Goal: Contribute content: Contribute content

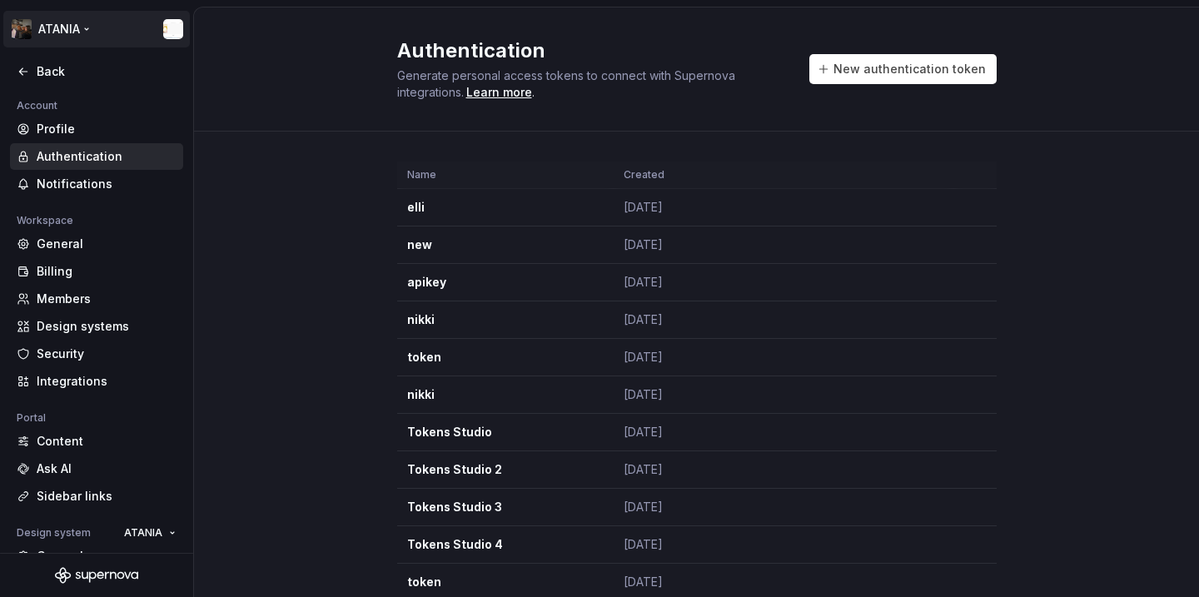
click at [75, 35] on html "ATANIA Back Account Profile Authentication Notifications Workspace General Bill…" at bounding box center [599, 298] width 1199 height 597
click at [290, 339] on html "ATANIA Back Account Profile Authentication Notifications Workspace General Bill…" at bounding box center [599, 298] width 1199 height 597
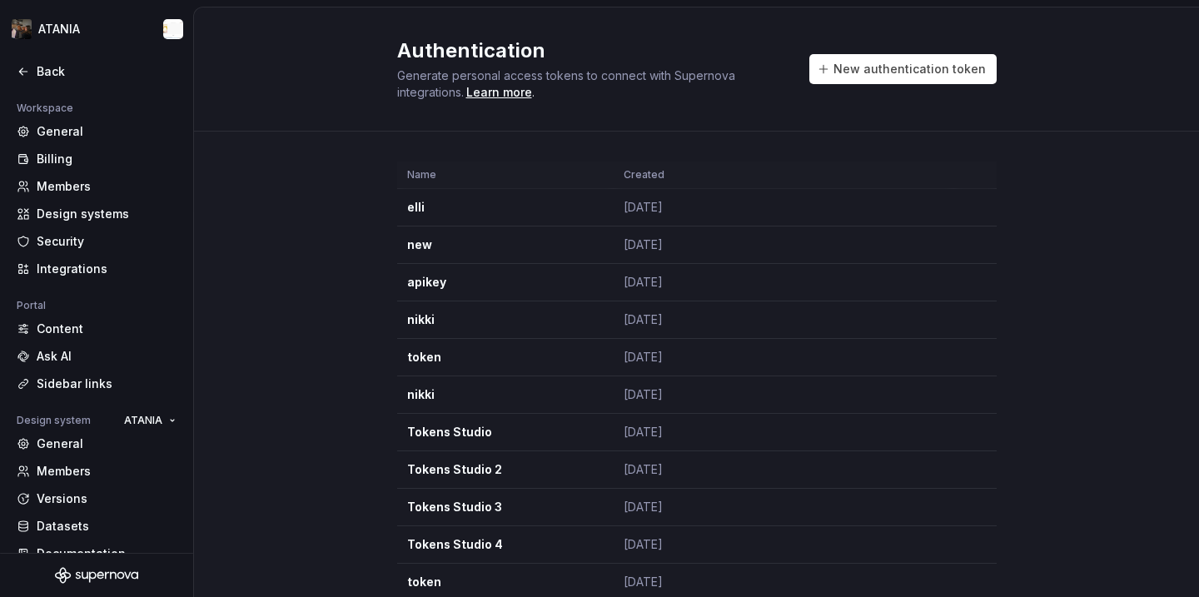
scroll to position [136, 0]
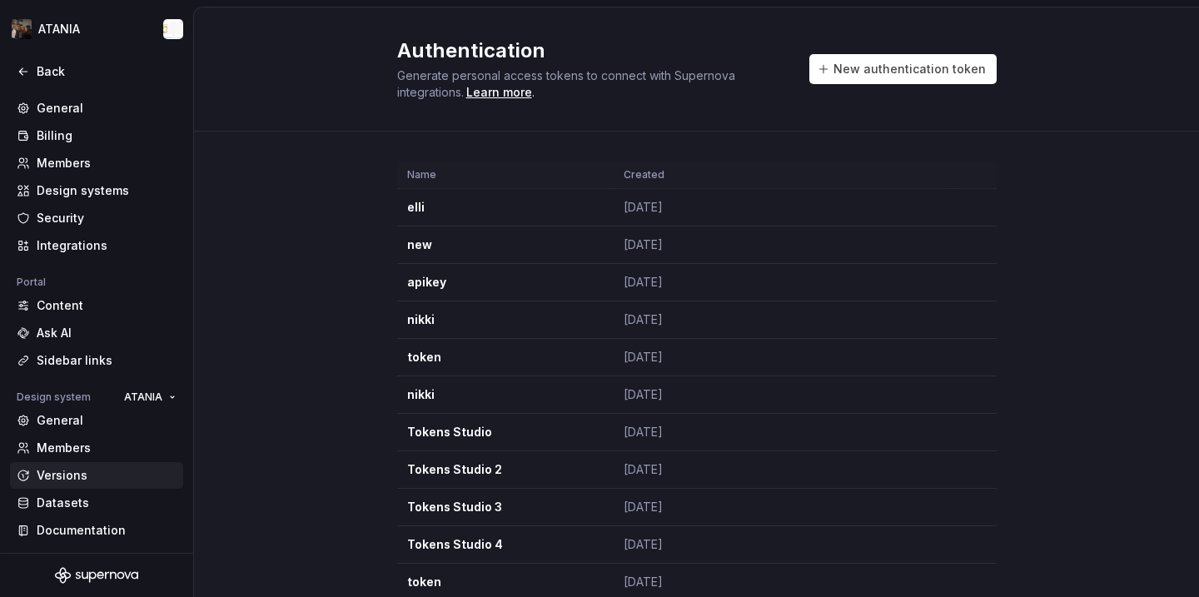
click at [92, 472] on div "Versions" at bounding box center [107, 475] width 140 height 17
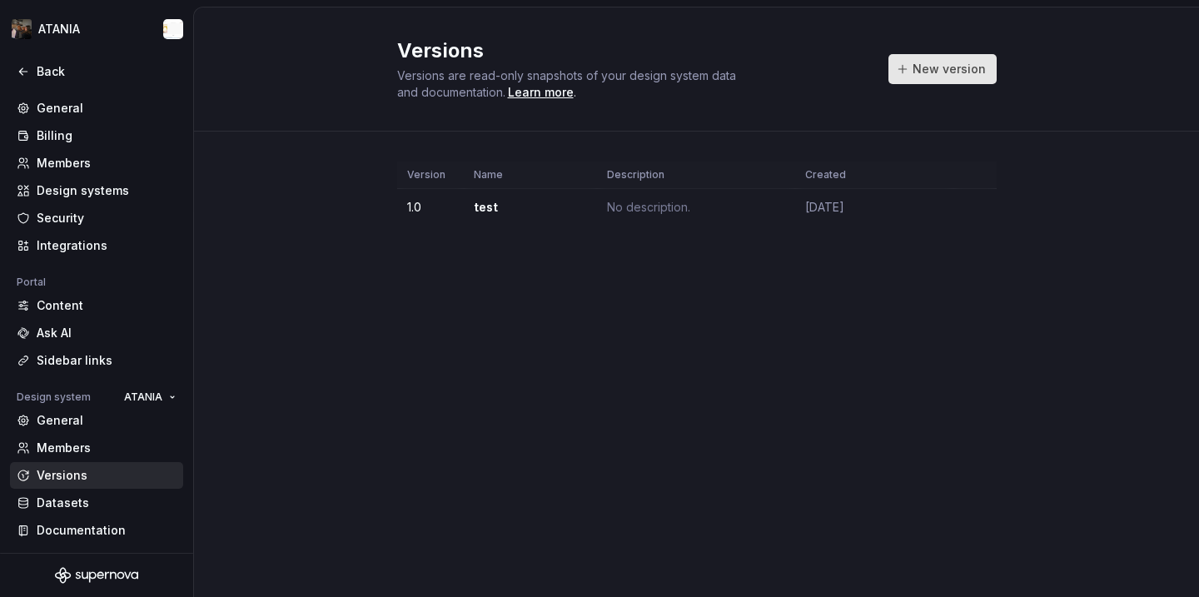
click at [957, 60] on button "New version" at bounding box center [942, 69] width 108 height 30
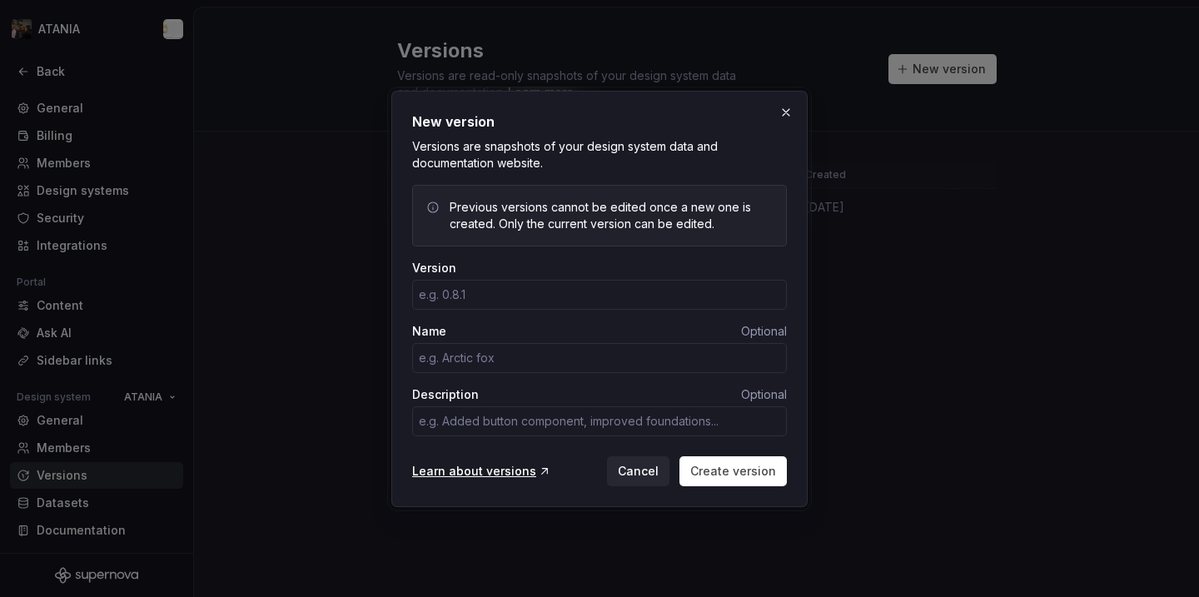
type input "1"
type textarea "*"
type input "0"
type textarea "*"
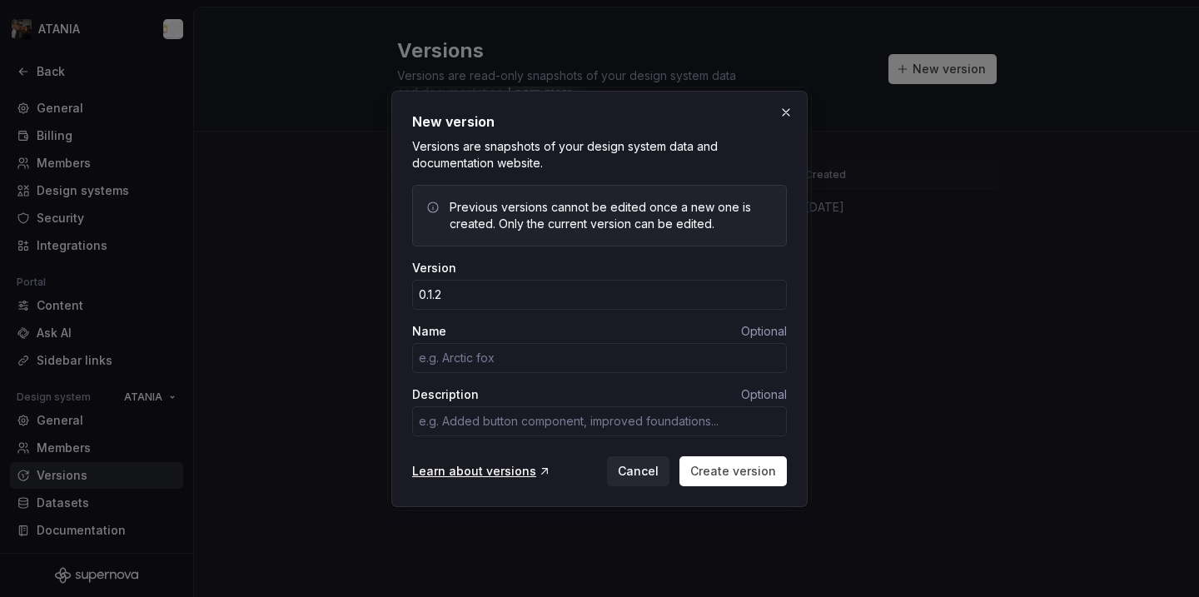
type input "0.1.2"
click at [617, 377] on div "Version 0.1.2 Name Optional Description Optional" at bounding box center [599, 355] width 375 height 190
click at [737, 459] on button "Create version" at bounding box center [732, 471] width 107 height 30
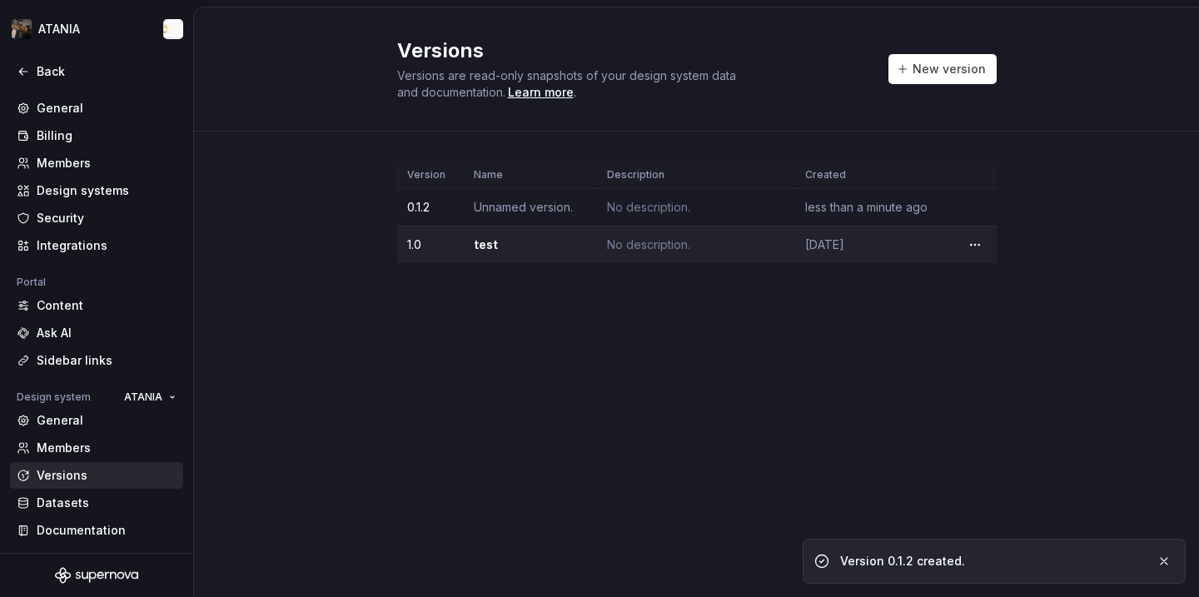
click at [560, 217] on td "Unnamed version." at bounding box center [530, 207] width 133 height 37
click at [567, 236] on td "test" at bounding box center [530, 244] width 133 height 37
click at [425, 249] on td "1.0" at bounding box center [430, 244] width 67 height 37
click at [410, 244] on td "1.0" at bounding box center [430, 244] width 67 height 37
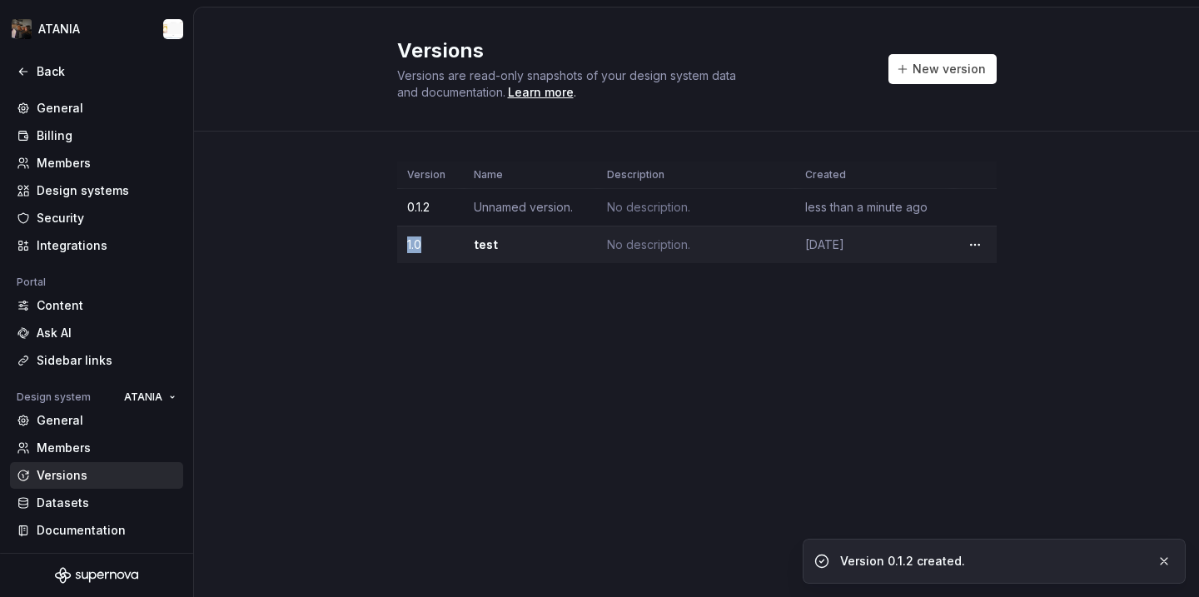
click at [410, 244] on td "1.0" at bounding box center [430, 244] width 67 height 37
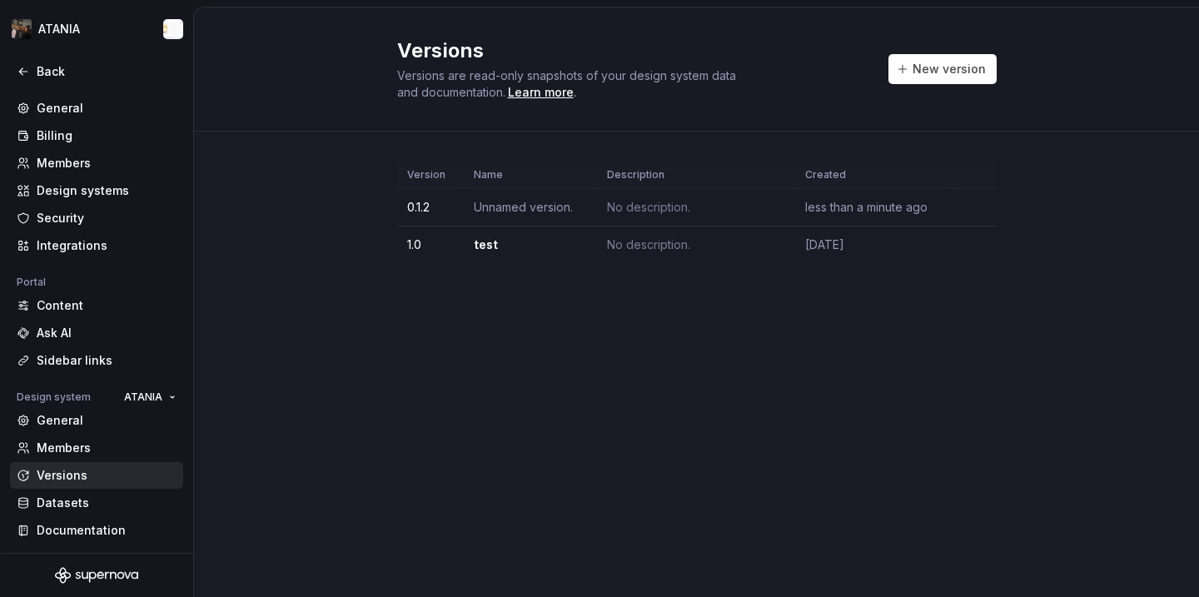
click at [27, 87] on div at bounding box center [96, 90] width 193 height 10
click at [26, 82] on div "Back" at bounding box center [96, 71] width 173 height 27
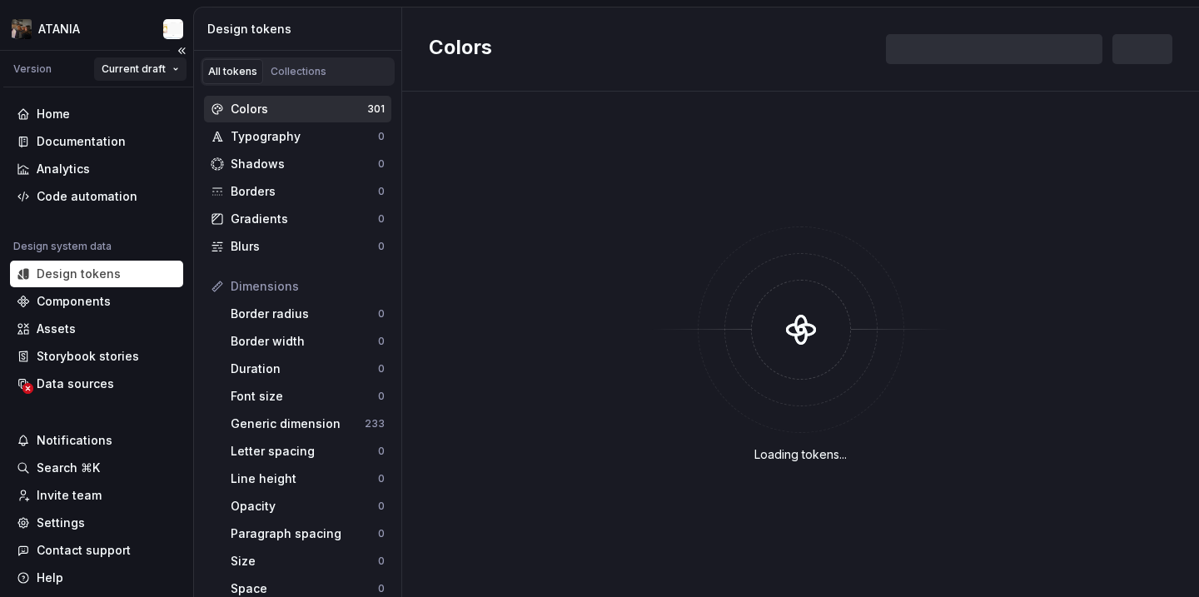
click at [153, 59] on html "ATANIA Version Current draft Home Documentation Analytics Code automation Desig…" at bounding box center [599, 298] width 1199 height 597
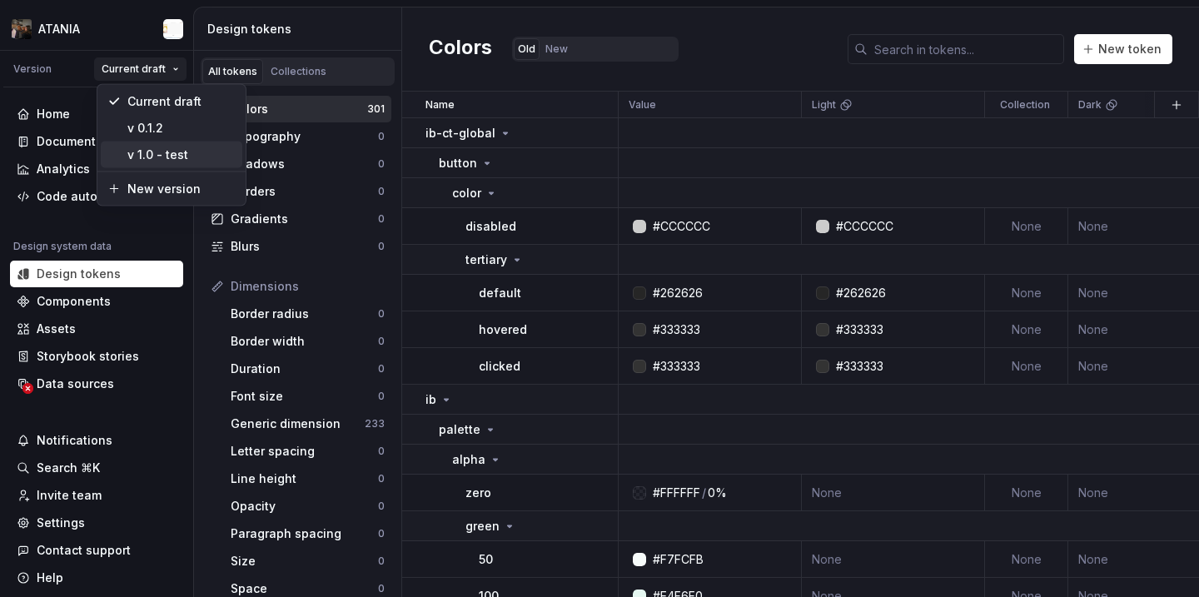
click at [178, 147] on div "v 1.0 - test" at bounding box center [181, 155] width 108 height 17
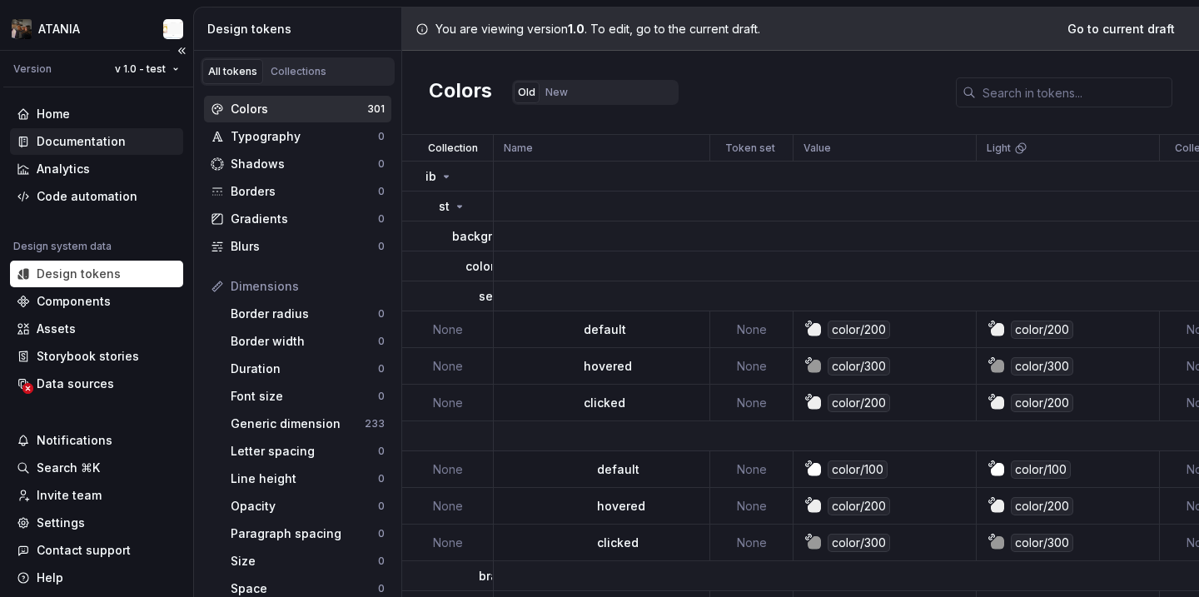
click at [86, 143] on div "Documentation" at bounding box center [81, 141] width 89 height 17
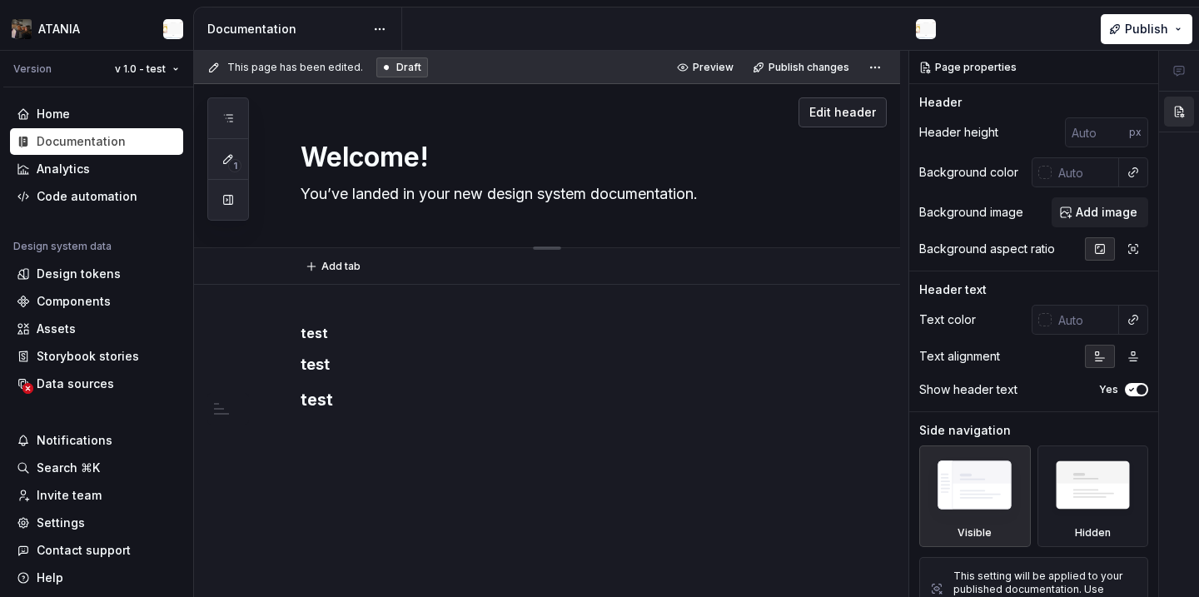
click at [859, 126] on button "Edit header" at bounding box center [842, 112] width 88 height 30
click at [859, 122] on button "Edit header" at bounding box center [842, 112] width 88 height 30
click at [1085, 206] on span "Add image" at bounding box center [1106, 212] width 62 height 17
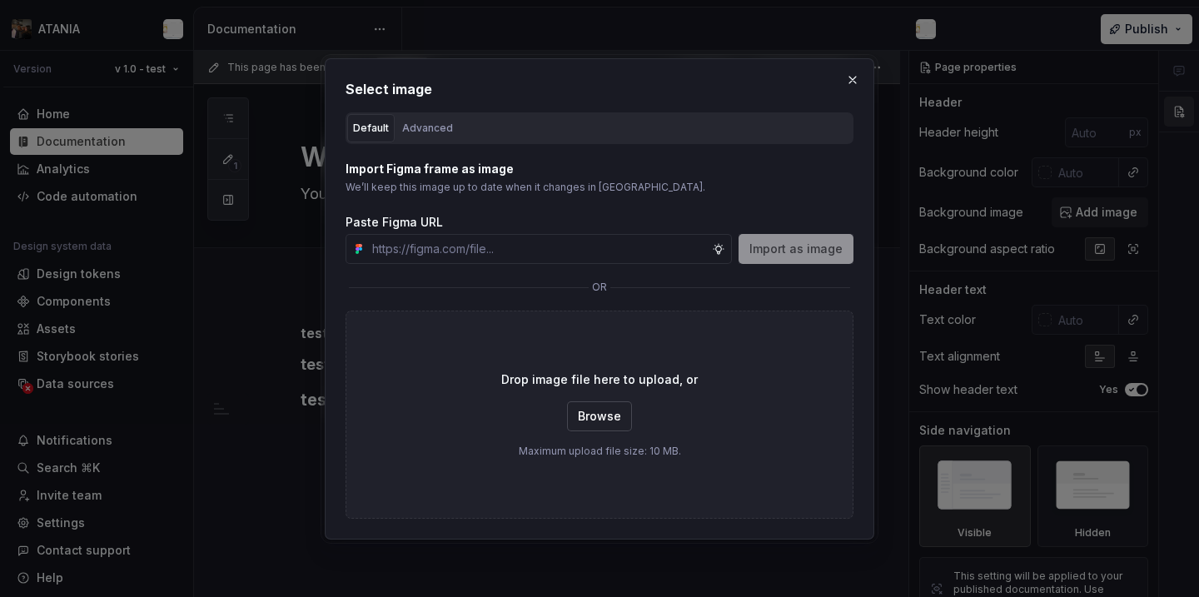
click at [592, 424] on button "Browse" at bounding box center [599, 416] width 65 height 30
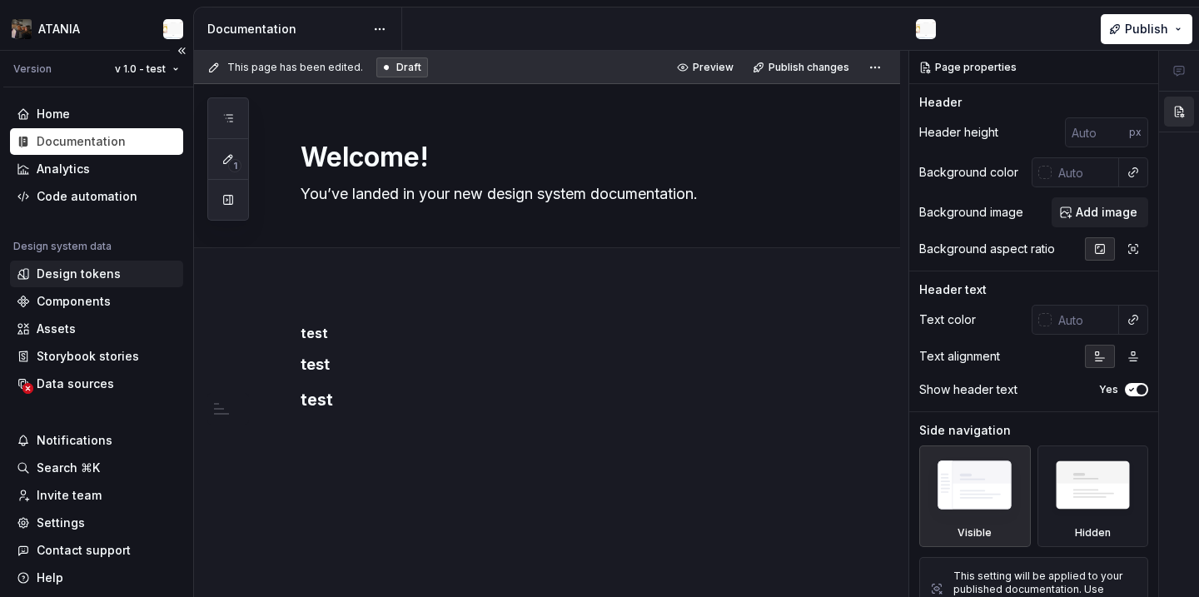
click at [103, 268] on div "Design tokens" at bounding box center [79, 274] width 84 height 17
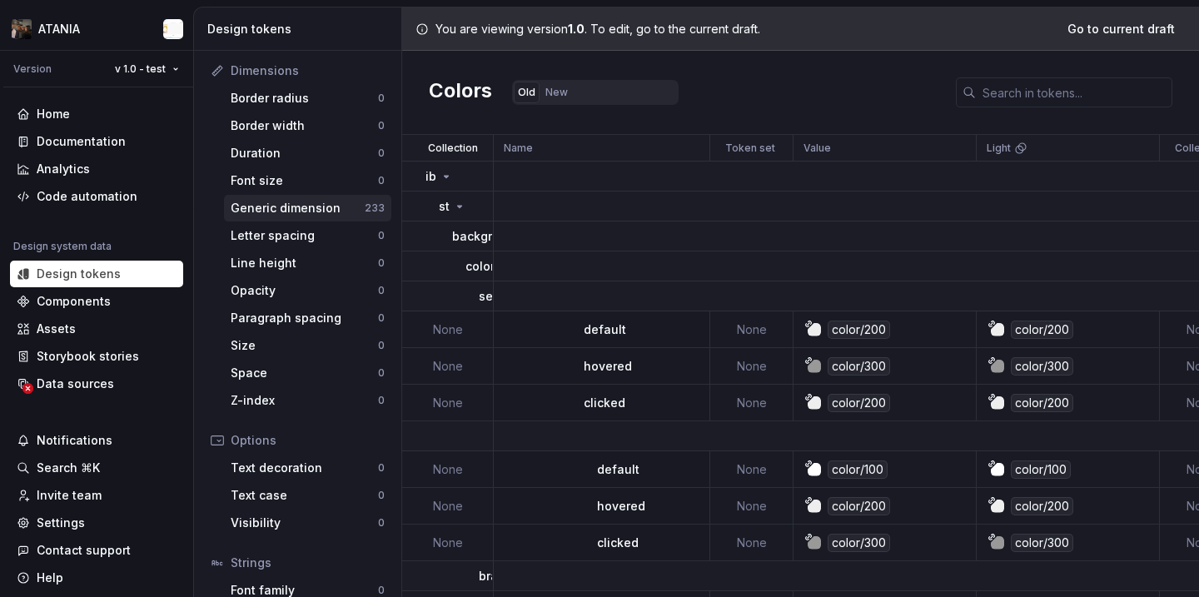
scroll to position [315, 0]
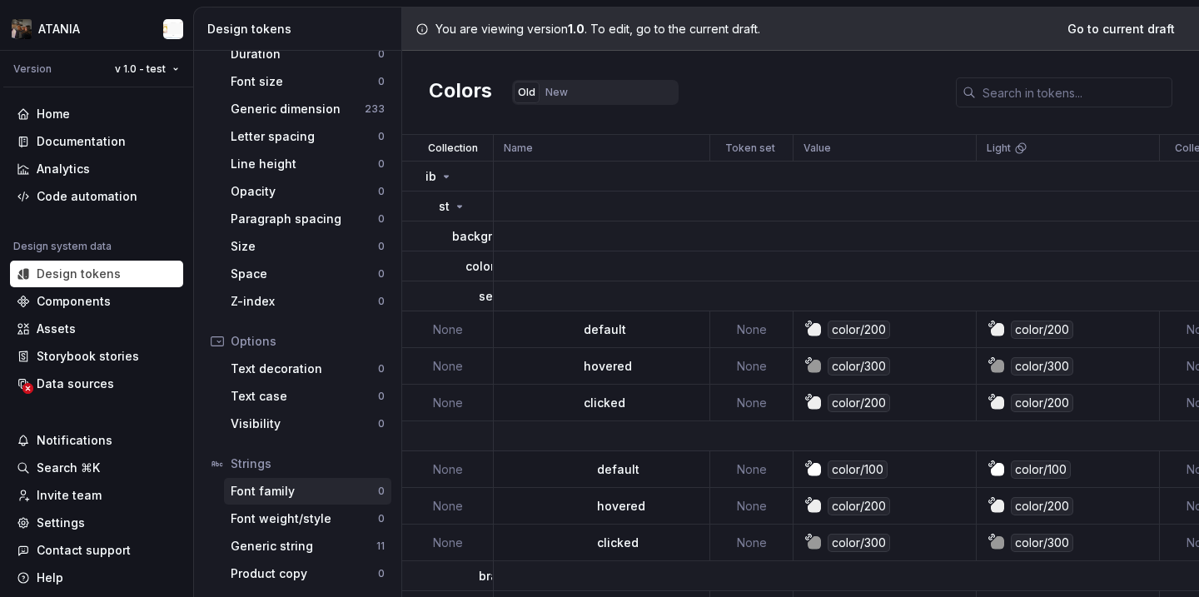
click at [327, 495] on div "Font family" at bounding box center [304, 491] width 147 height 17
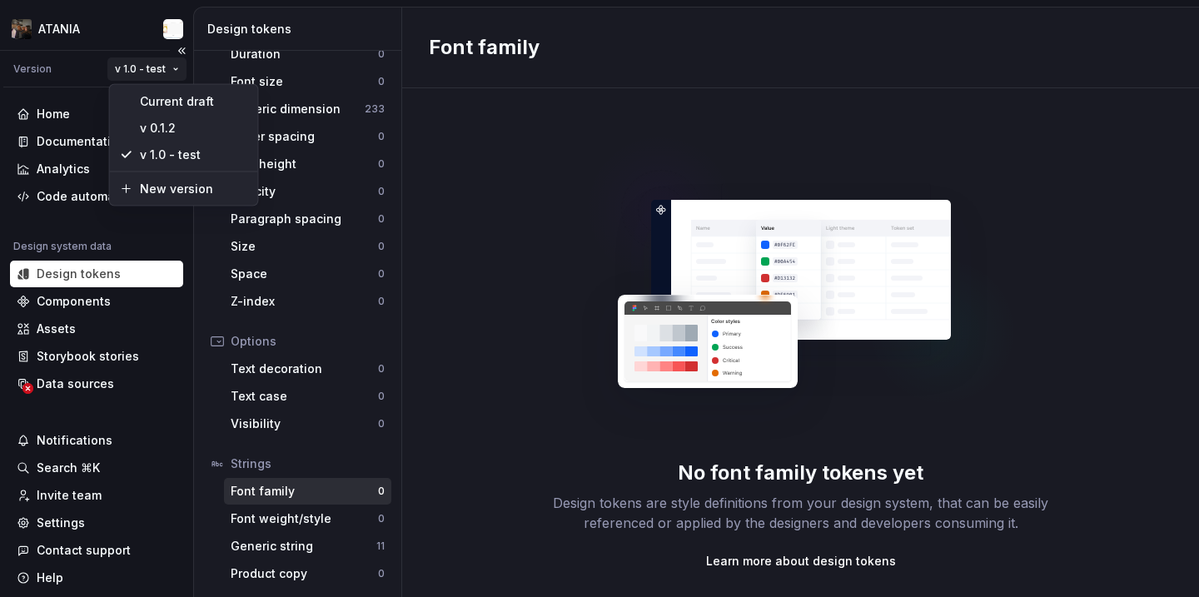
click at [137, 76] on html "ATANIA Version v 1.0 - test Home Documentation Analytics Code automation Design…" at bounding box center [599, 298] width 1199 height 597
click at [140, 106] on div "Current draft" at bounding box center [194, 101] width 108 height 17
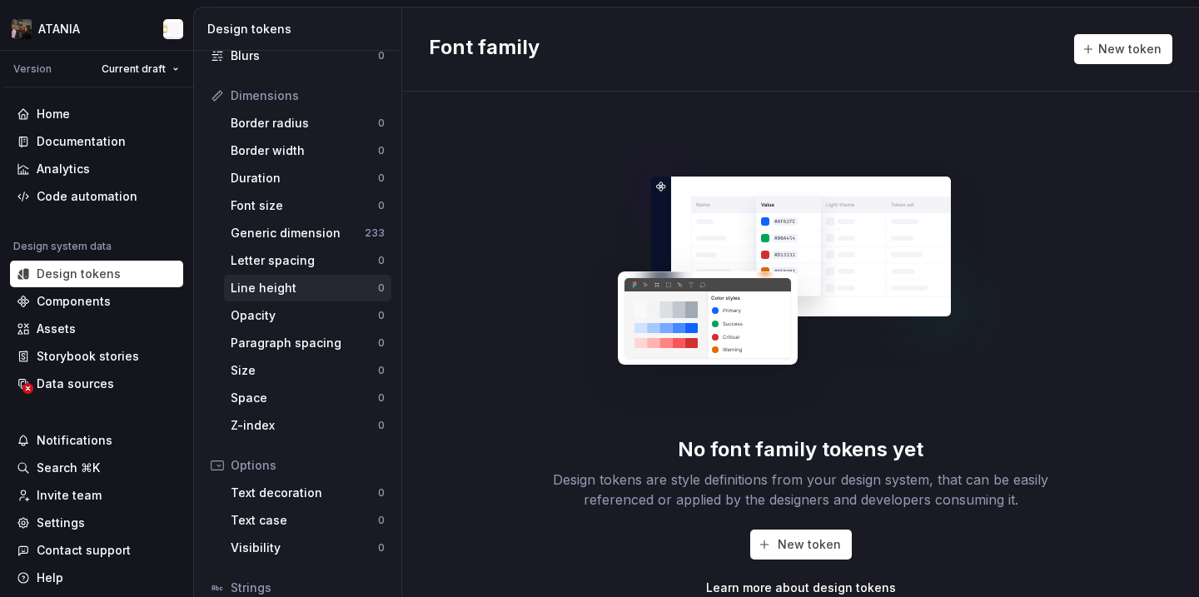
scroll to position [315, 0]
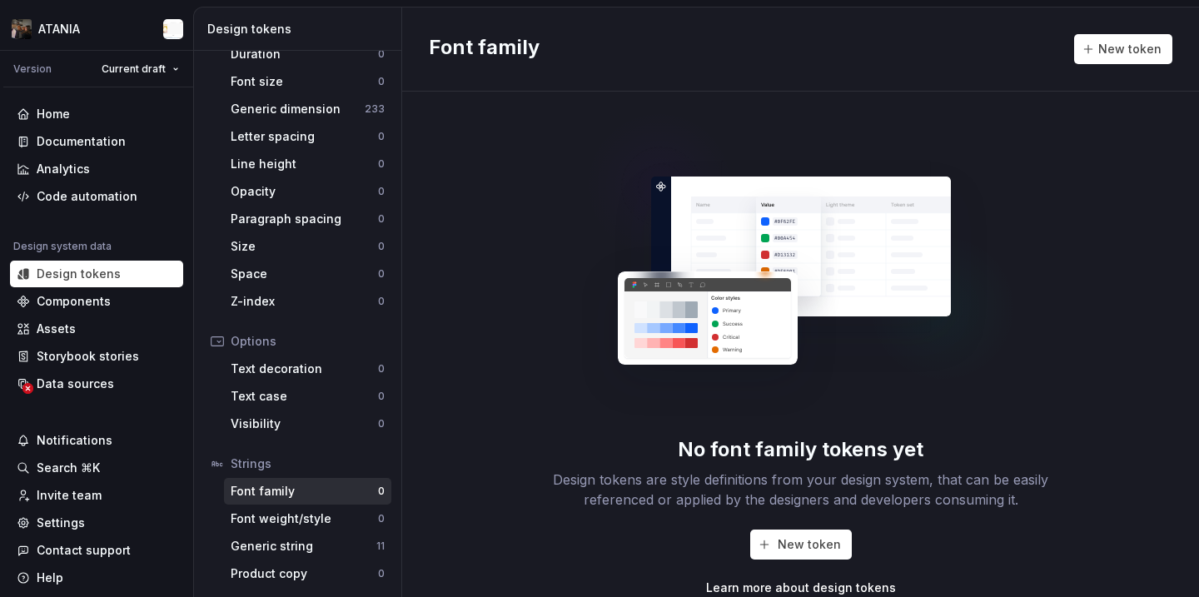
click at [782, 570] on div "New token Learn more about design tokens" at bounding box center [800, 562] width 533 height 67
click at [772, 551] on button "New token" at bounding box center [801, 544] width 102 height 30
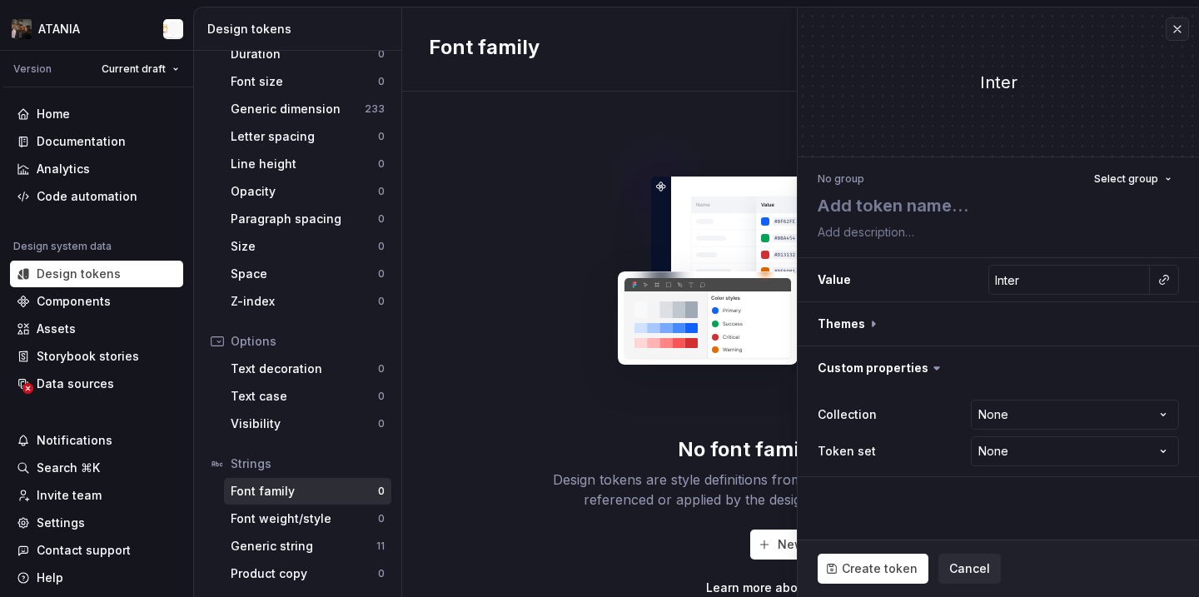
type textarea "*"
type textarea "t"
type textarea "*"
type textarea "te"
type textarea "*"
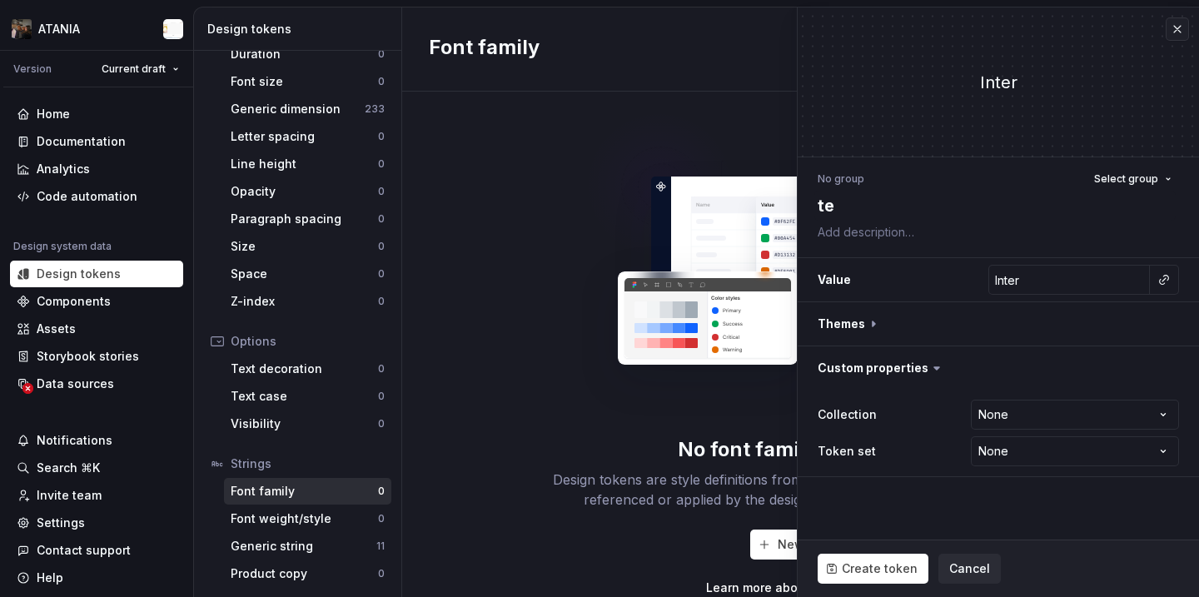
type textarea "tes"
type textarea "*"
type textarea "test"
click at [838, 574] on button "Create token" at bounding box center [872, 569] width 111 height 30
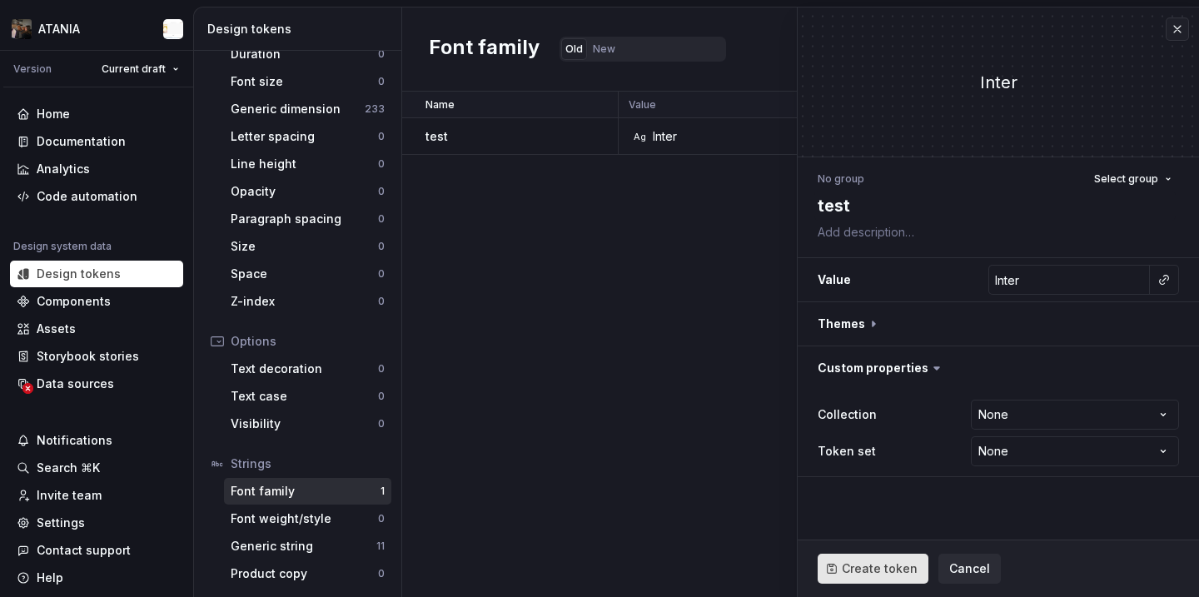
type textarea "*"
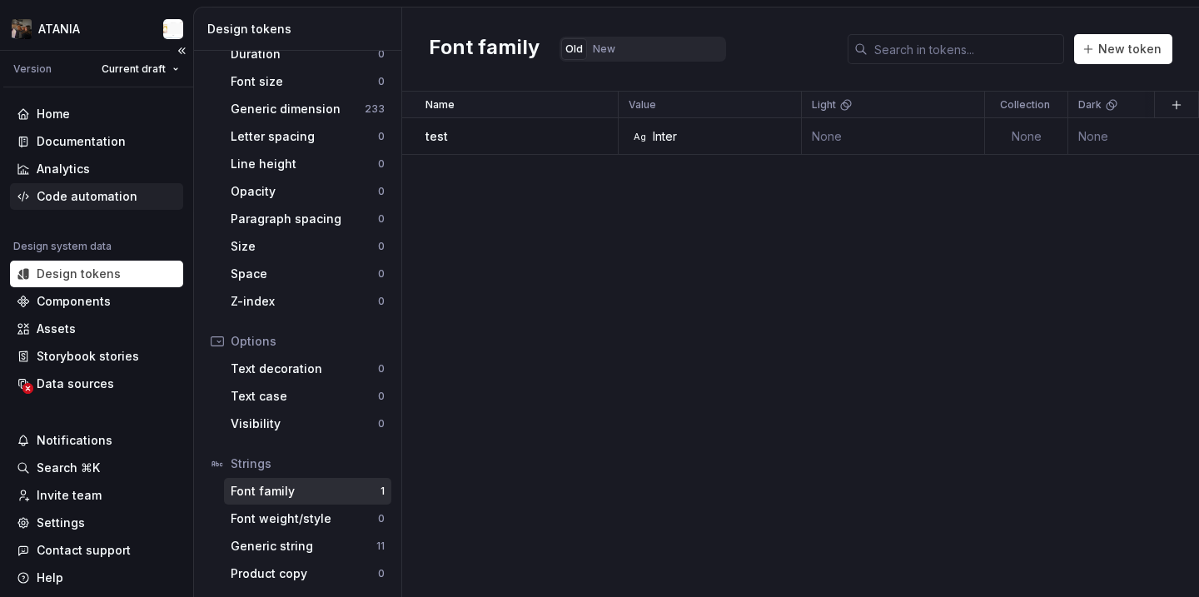
click at [97, 192] on div "Code automation" at bounding box center [87, 196] width 101 height 17
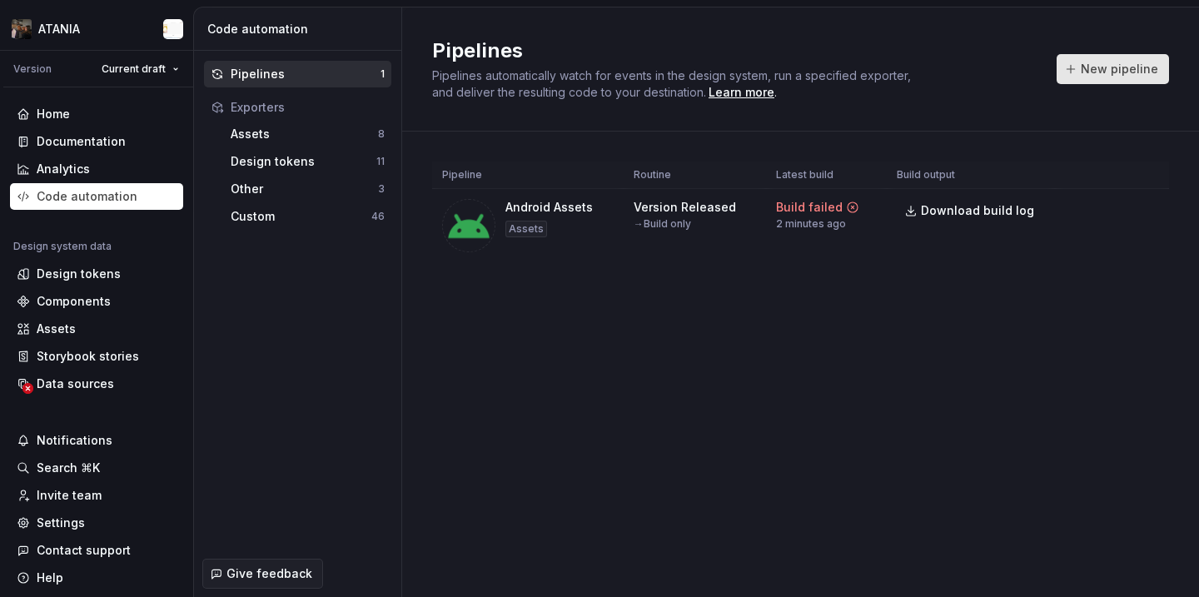
click at [1129, 71] on span "New pipeline" at bounding box center [1118, 69] width 77 height 17
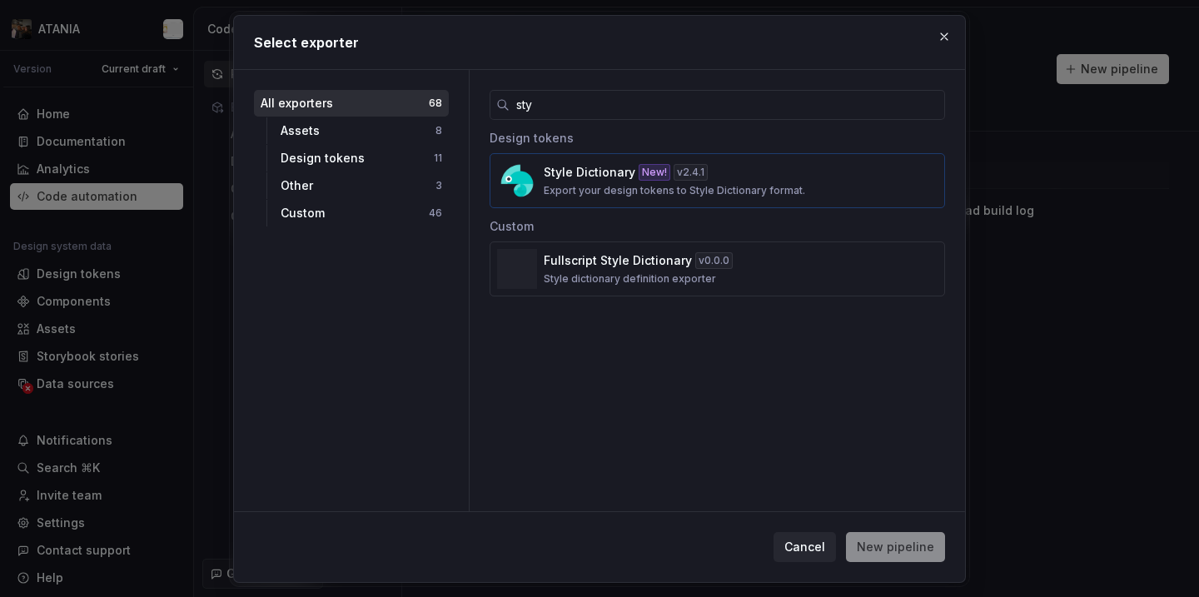
type input "sty"
click at [618, 188] on p "Export your design tokens to Style Dictionary format." at bounding box center [674, 190] width 261 height 13
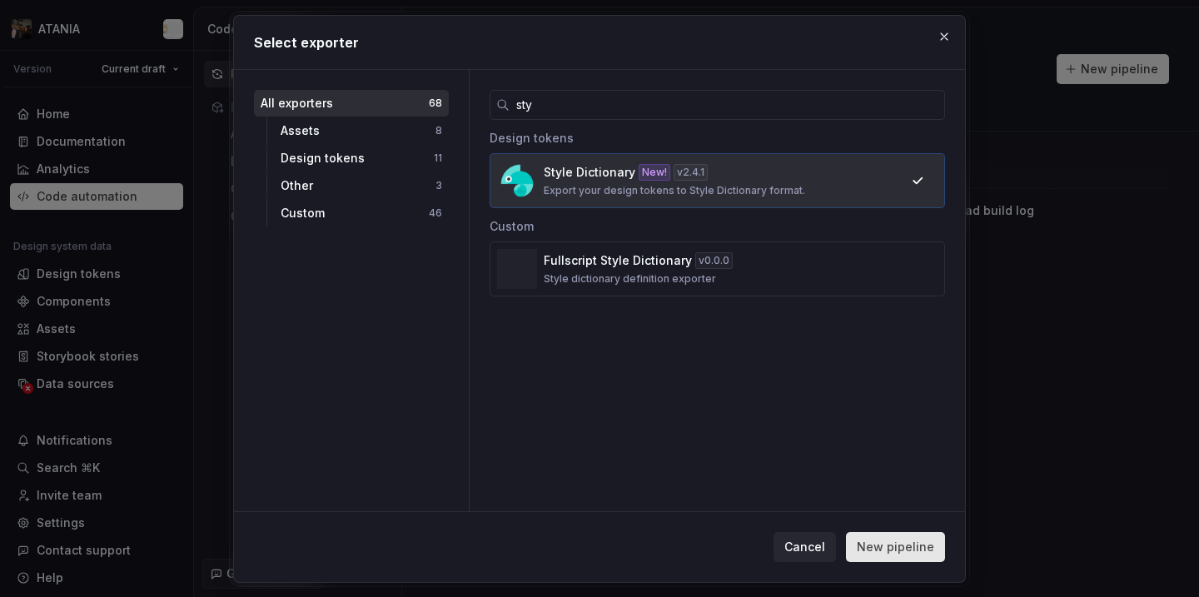
click at [880, 548] on span "New pipeline" at bounding box center [895, 547] width 77 height 17
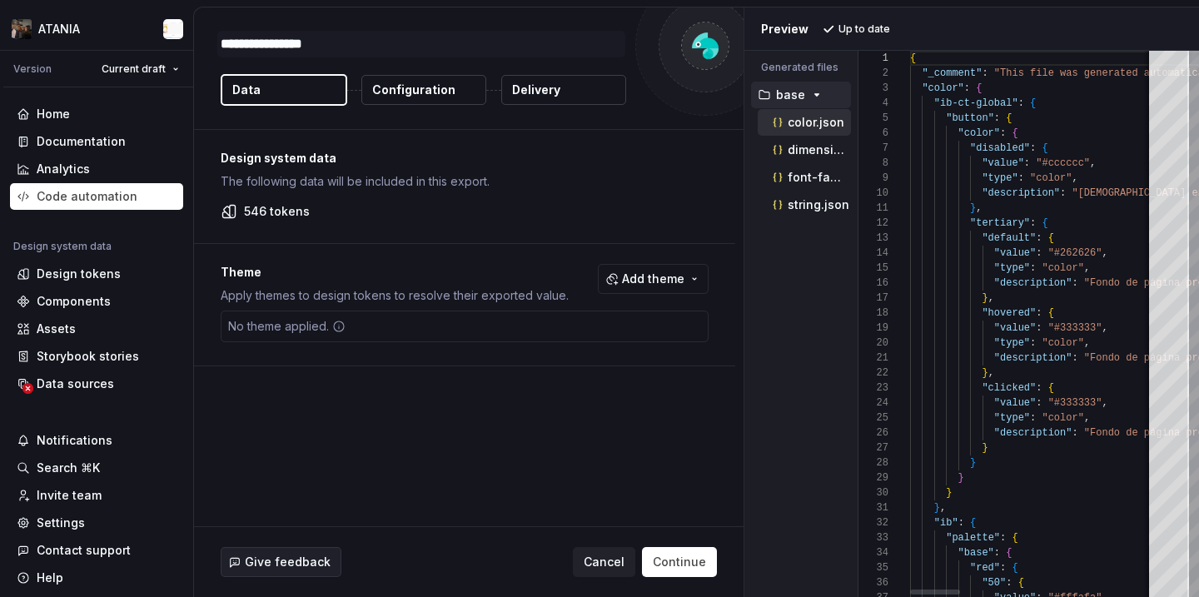
type textarea "*"
click at [802, 187] on div "font-family.json" at bounding box center [803, 177] width 93 height 27
click at [800, 181] on p "font-family.json" at bounding box center [818, 177] width 63 height 13
type textarea "**********"
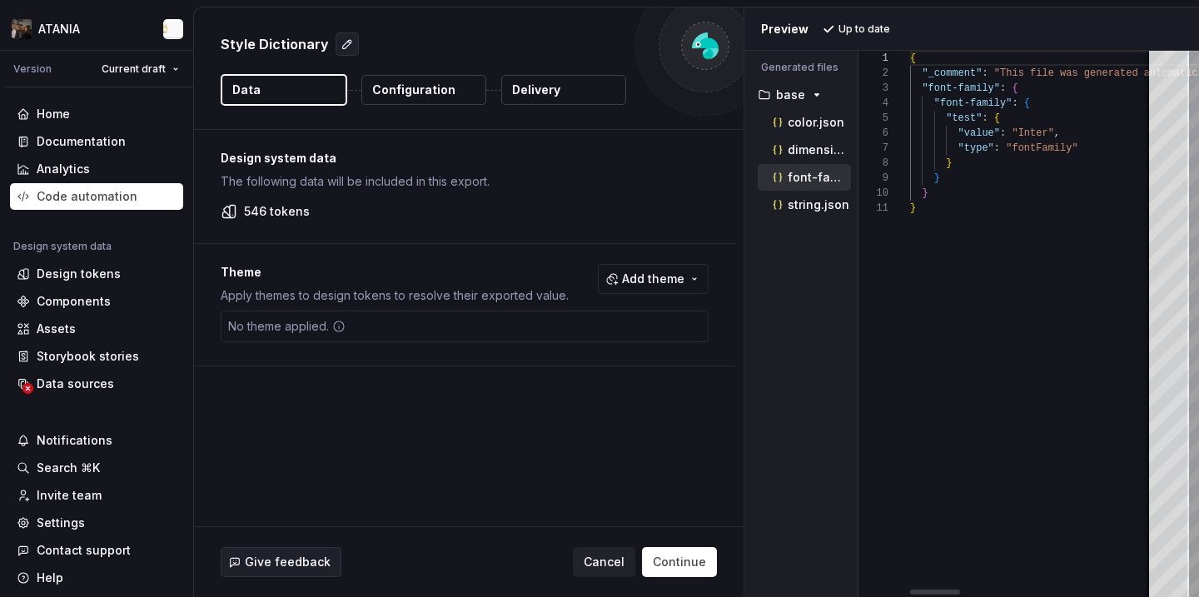
scroll to position [150, 0]
click at [126, 398] on div "Home Documentation Analytics Code automation Design system data Design tokens C…" at bounding box center [96, 345] width 193 height 517
click at [113, 384] on div "Data sources" at bounding box center [97, 383] width 160 height 17
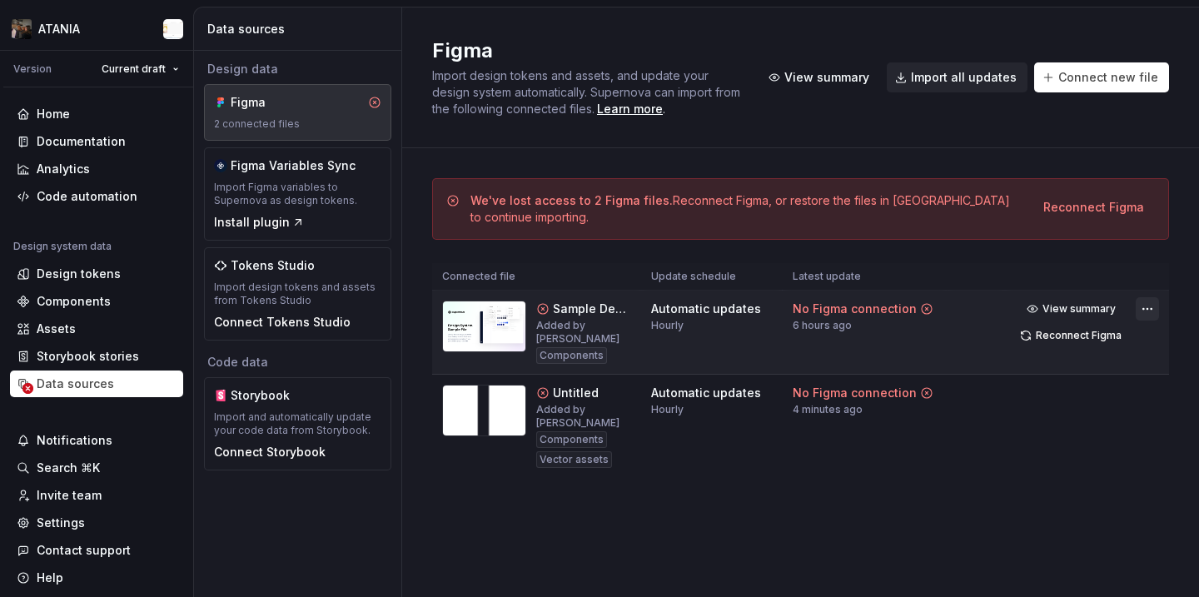
click at [1153, 307] on html "ATANIA Version Current draft Home Documentation Analytics Code automation Desig…" at bounding box center [599, 298] width 1199 height 597
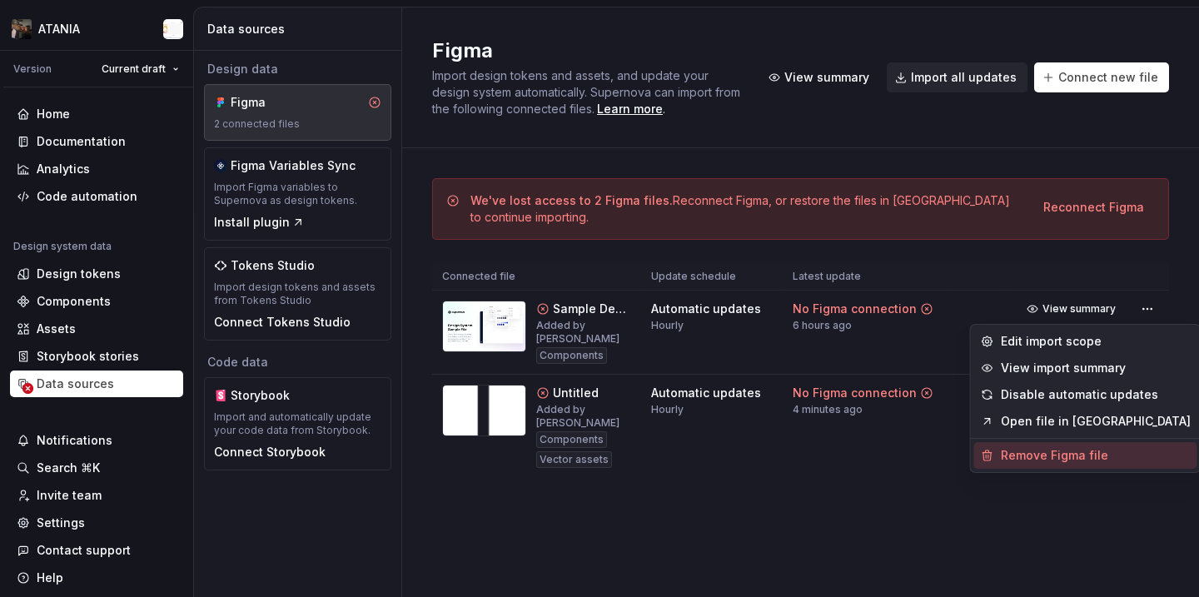
click at [1070, 457] on div "Remove Figma file" at bounding box center [1096, 455] width 190 height 17
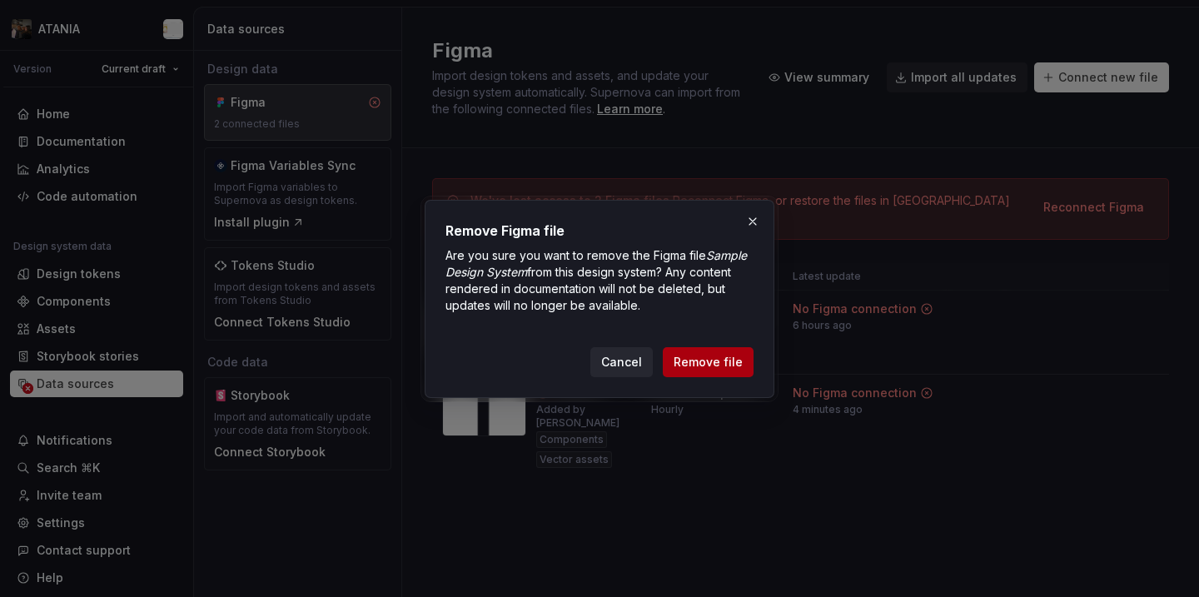
click at [718, 347] on button "Remove file" at bounding box center [708, 362] width 91 height 30
click at [718, 355] on div "Cancel Remove file" at bounding box center [671, 362] width 163 height 30
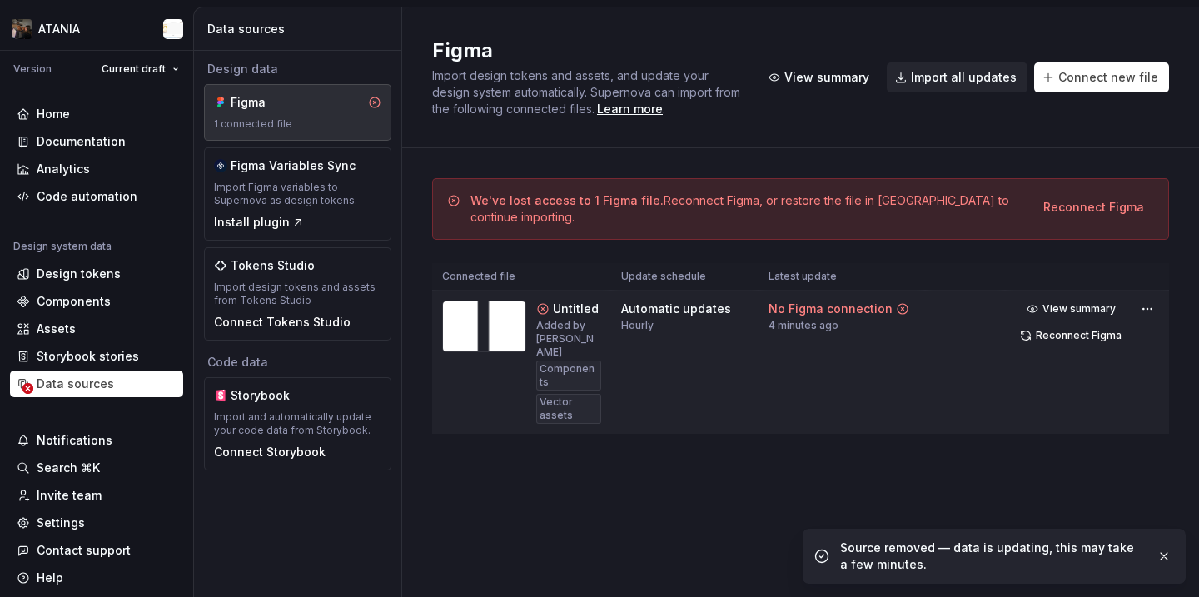
click at [1134, 310] on div "View summary Reconnect Figma" at bounding box center [1087, 322] width 144 height 50
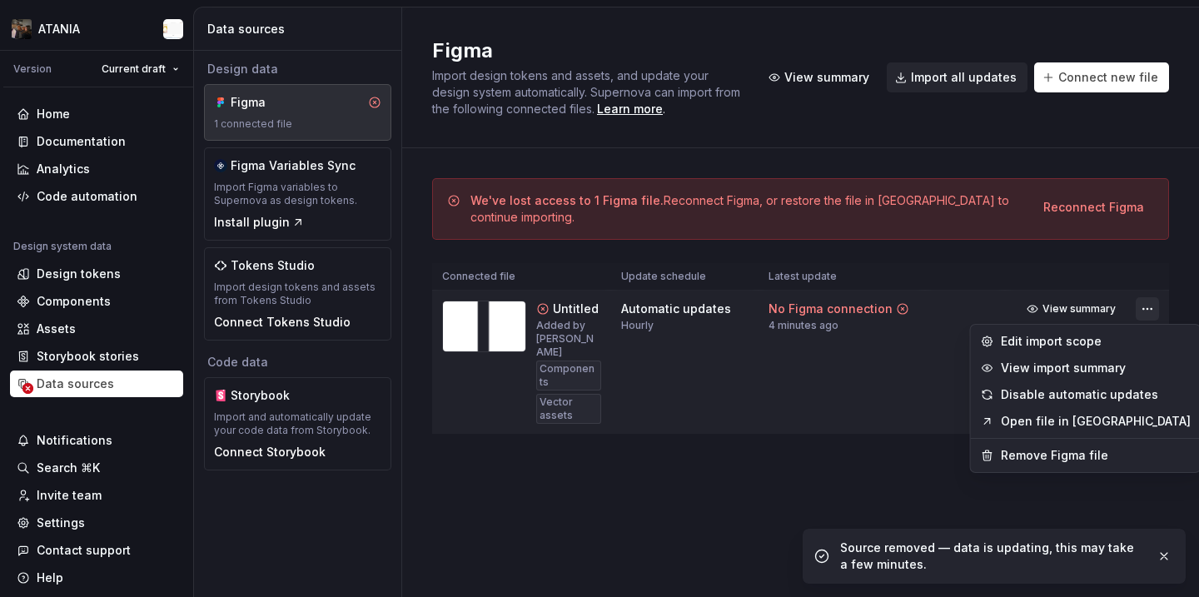
click at [1147, 313] on html "ATANIA Version Current draft Home Documentation Analytics Code automation Desig…" at bounding box center [599, 298] width 1199 height 597
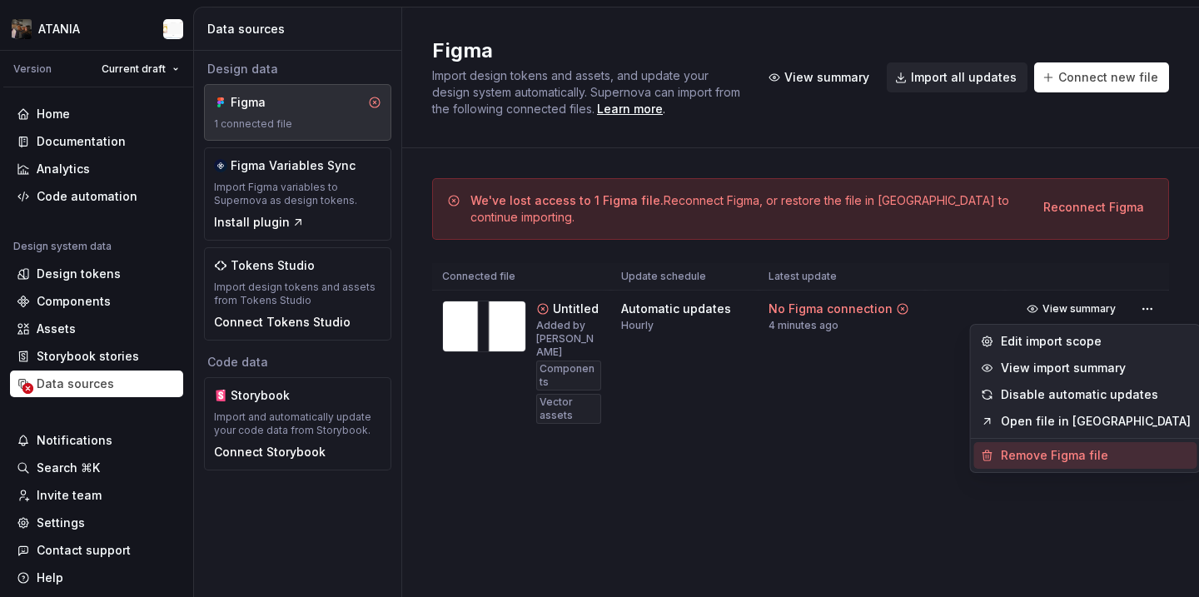
click at [1050, 459] on div "Remove Figma file" at bounding box center [1096, 455] width 190 height 17
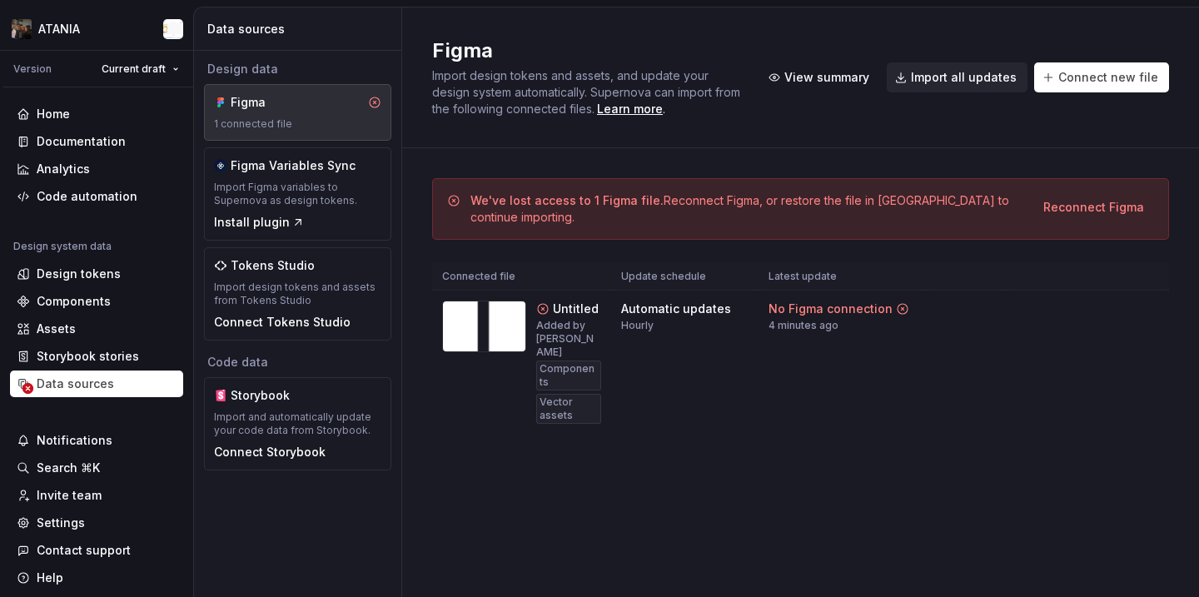
click at [984, 100] on div "Figma Import design tokens and assets, and update your design system automatica…" at bounding box center [800, 77] width 737 height 80
click at [986, 83] on span "Import all updates" at bounding box center [964, 77] width 106 height 17
click at [1145, 316] on html "ATANIA Version Current draft Home Documentation Analytics Code automation Desig…" at bounding box center [599, 298] width 1199 height 597
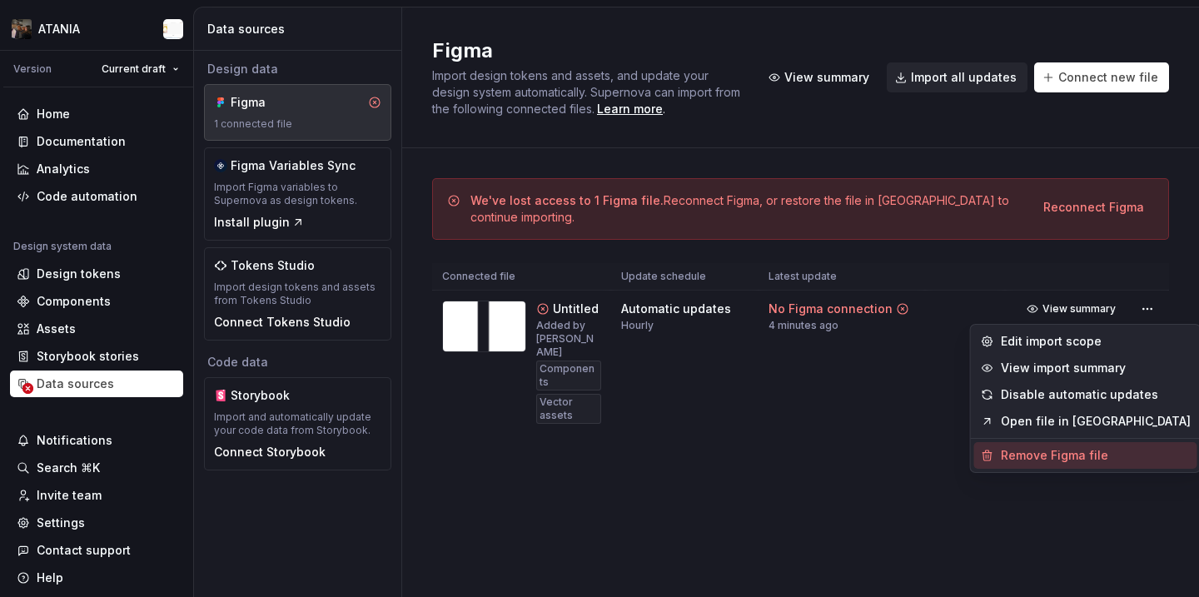
click at [1073, 452] on div "Remove Figma file" at bounding box center [1096, 455] width 190 height 17
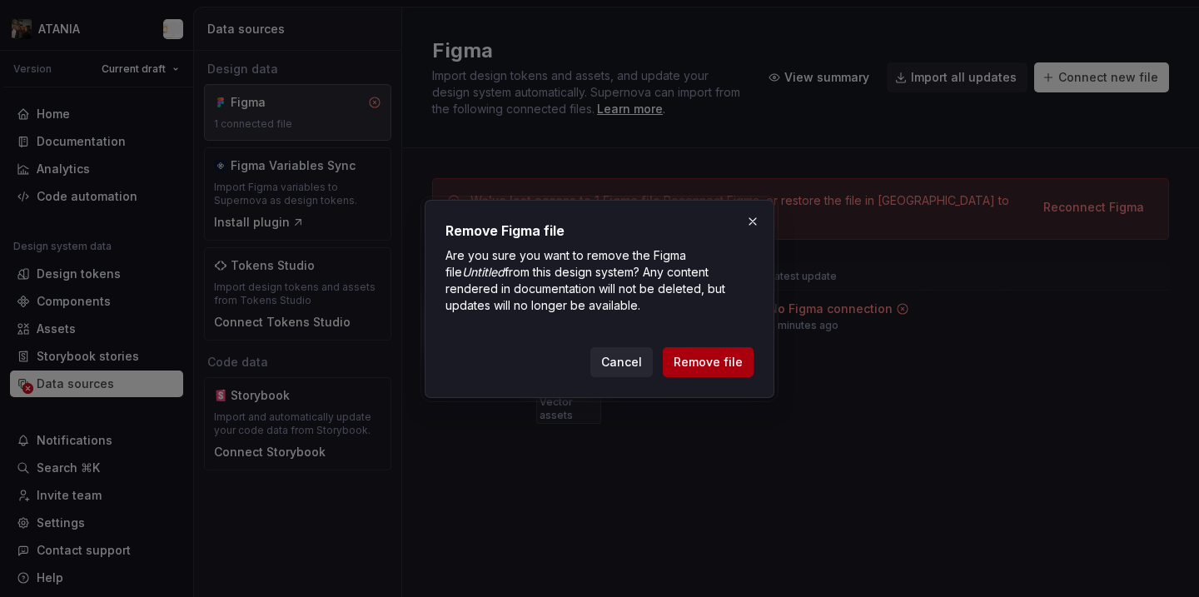
click at [707, 363] on span "Remove file" at bounding box center [707, 362] width 69 height 17
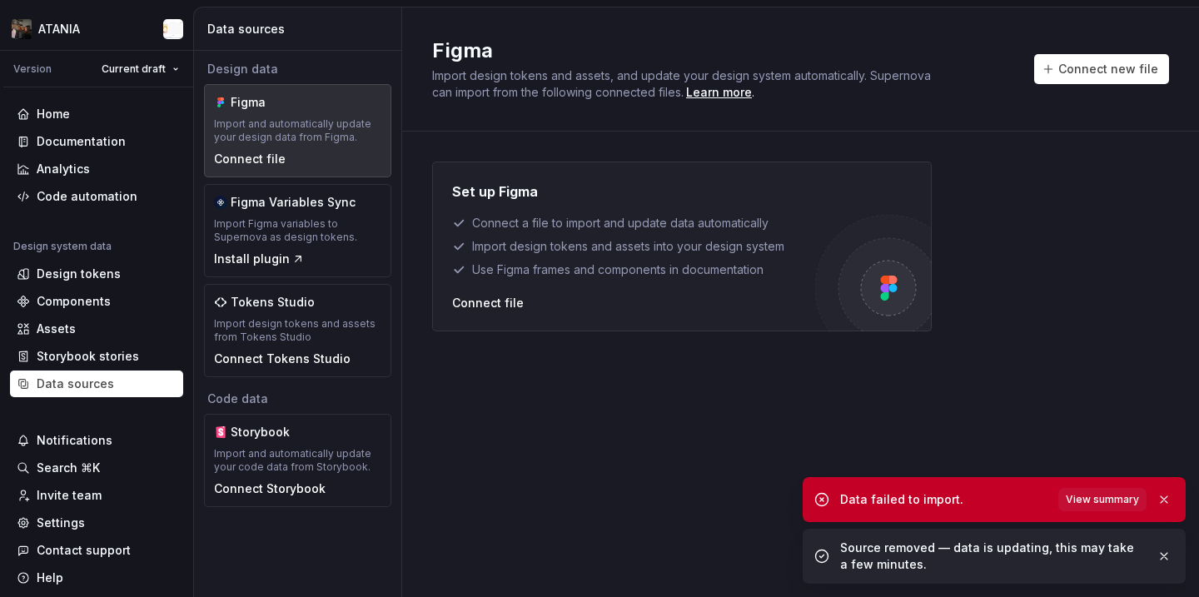
click at [1122, 513] on div "Data failed to import. View summary" at bounding box center [993, 499] width 383 height 45
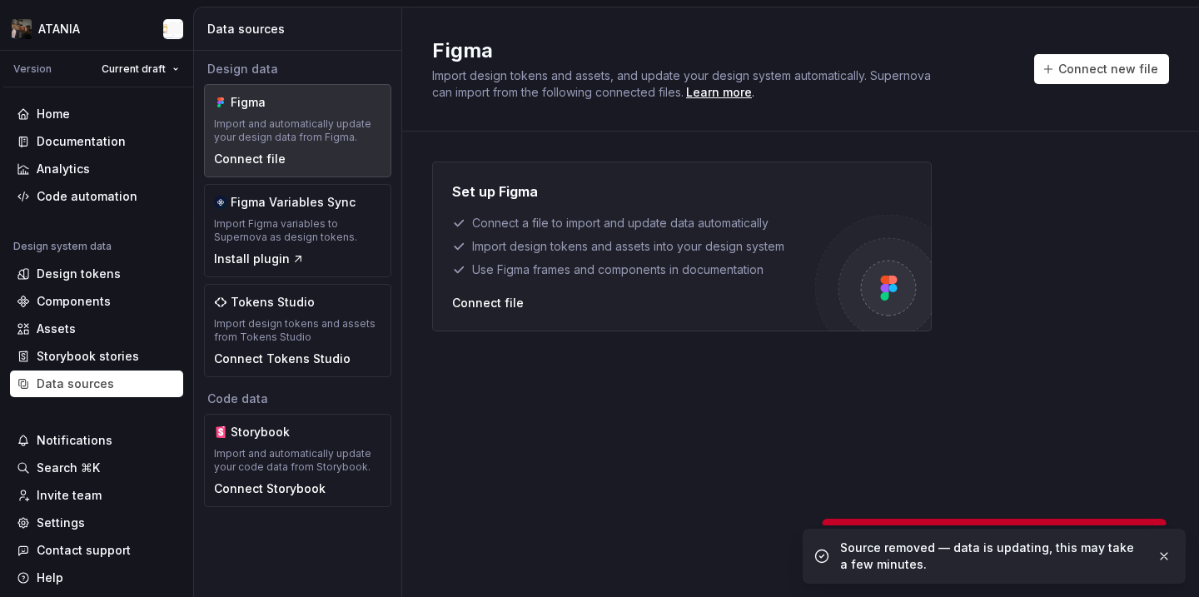
click at [1112, 503] on ul "Data failed to import. View summary Source removed — data is updating, this may…" at bounding box center [994, 549] width 410 height 95
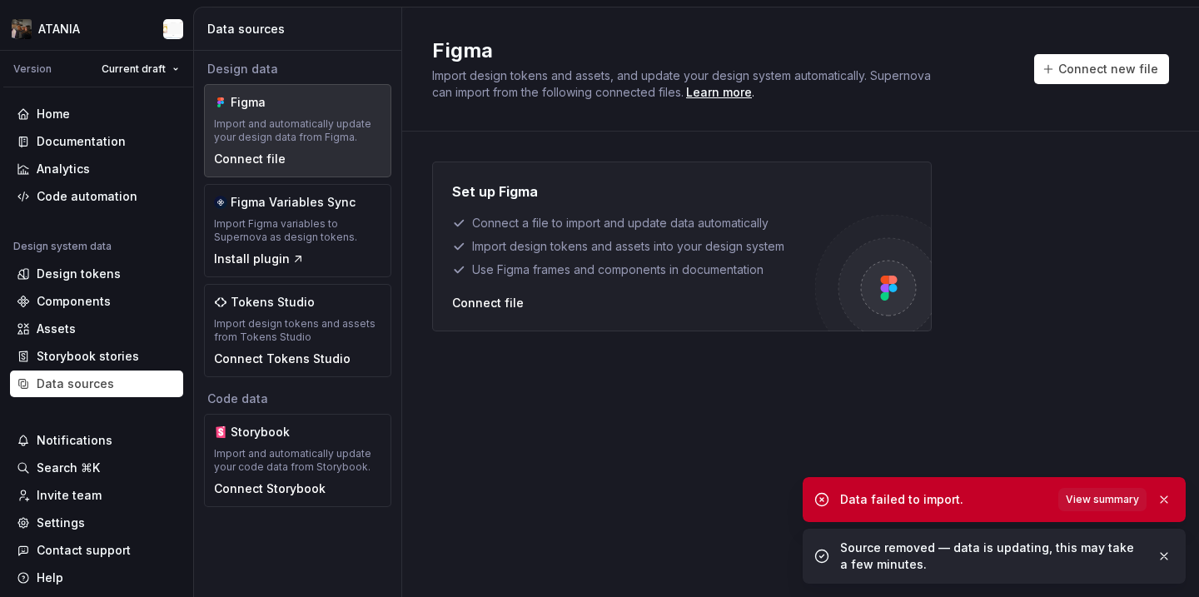
click at [1112, 503] on span "View summary" at bounding box center [1101, 499] width 73 height 13
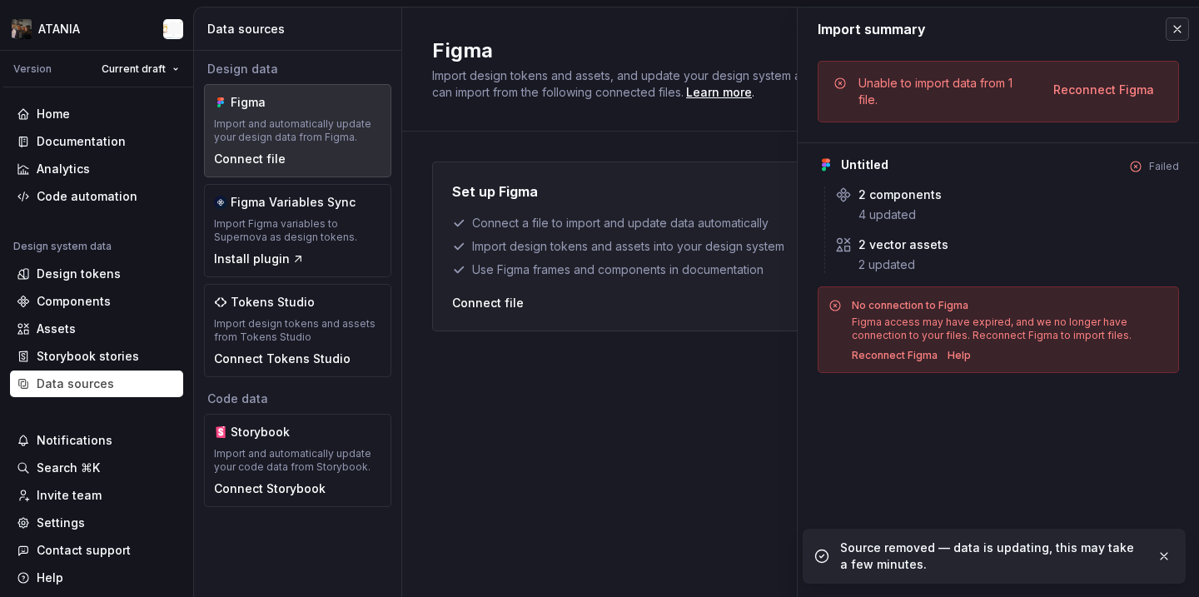
click at [1170, 35] on button "button" at bounding box center [1176, 28] width 23 height 23
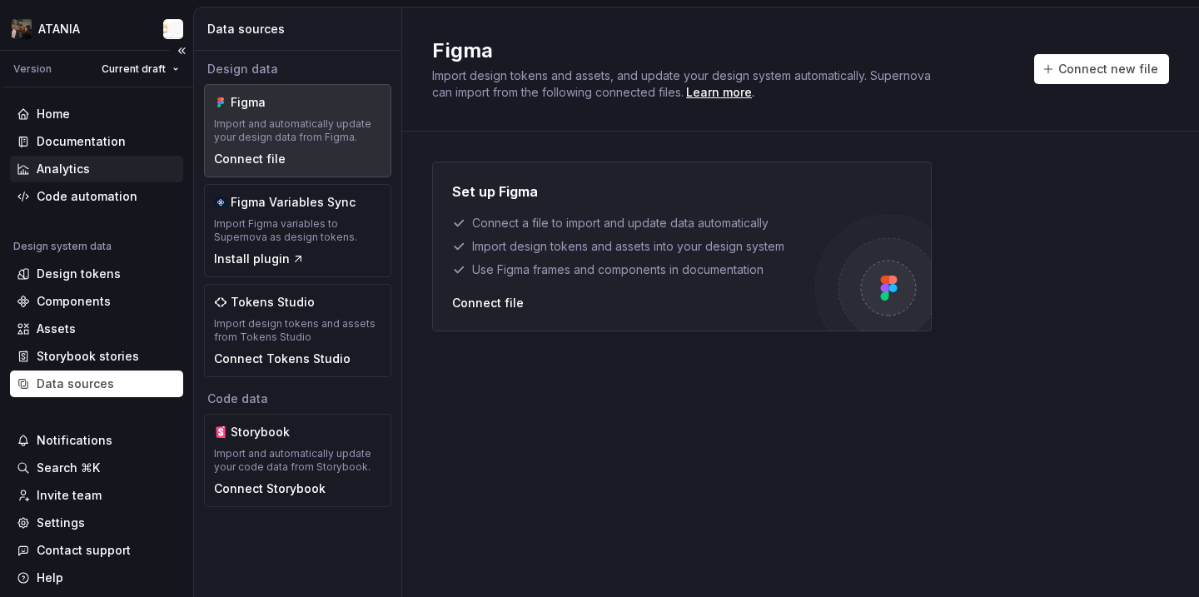
click at [55, 156] on div "Analytics" at bounding box center [96, 169] width 173 height 27
click at [55, 147] on div "Documentation" at bounding box center [81, 141] width 89 height 17
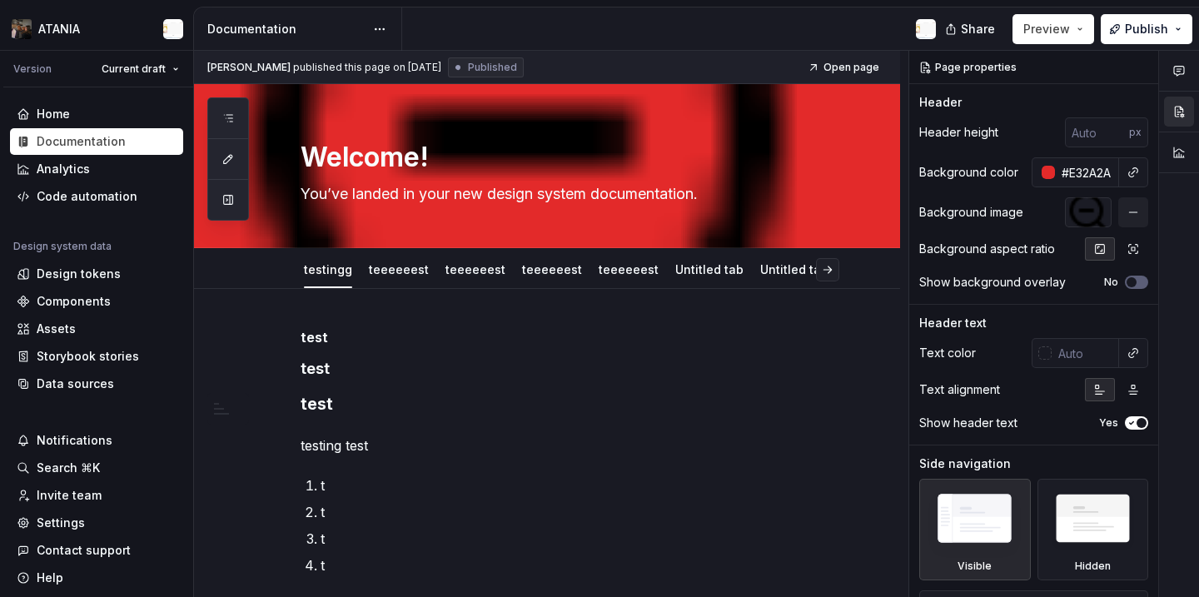
scroll to position [196, 0]
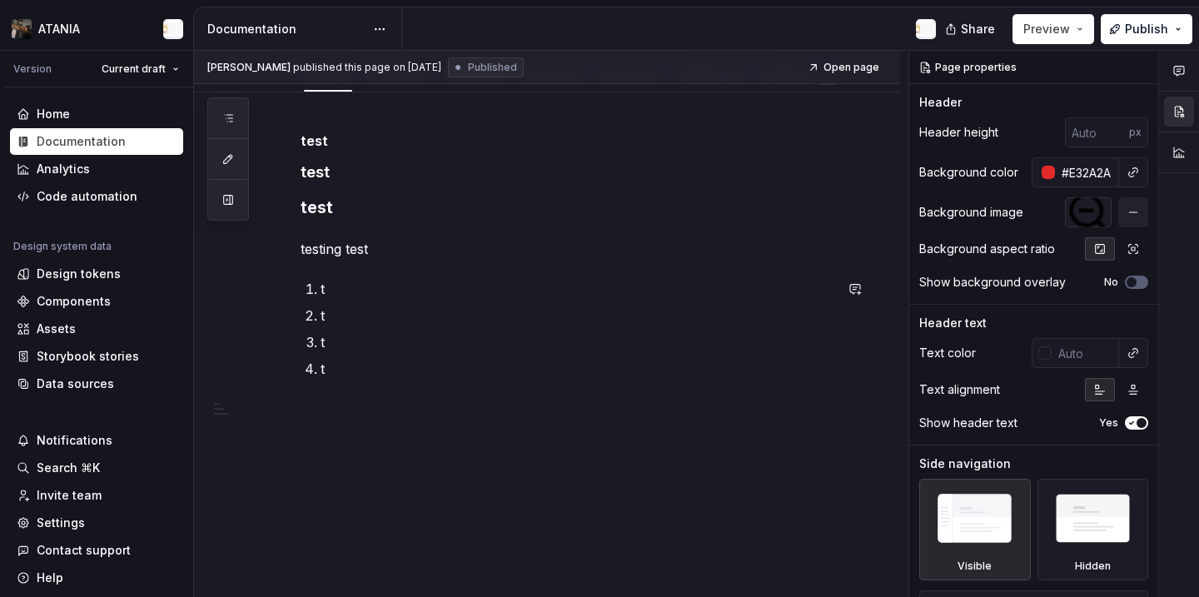
click at [373, 469] on div "test test test testing test t t t t" at bounding box center [547, 344] width 706 height 505
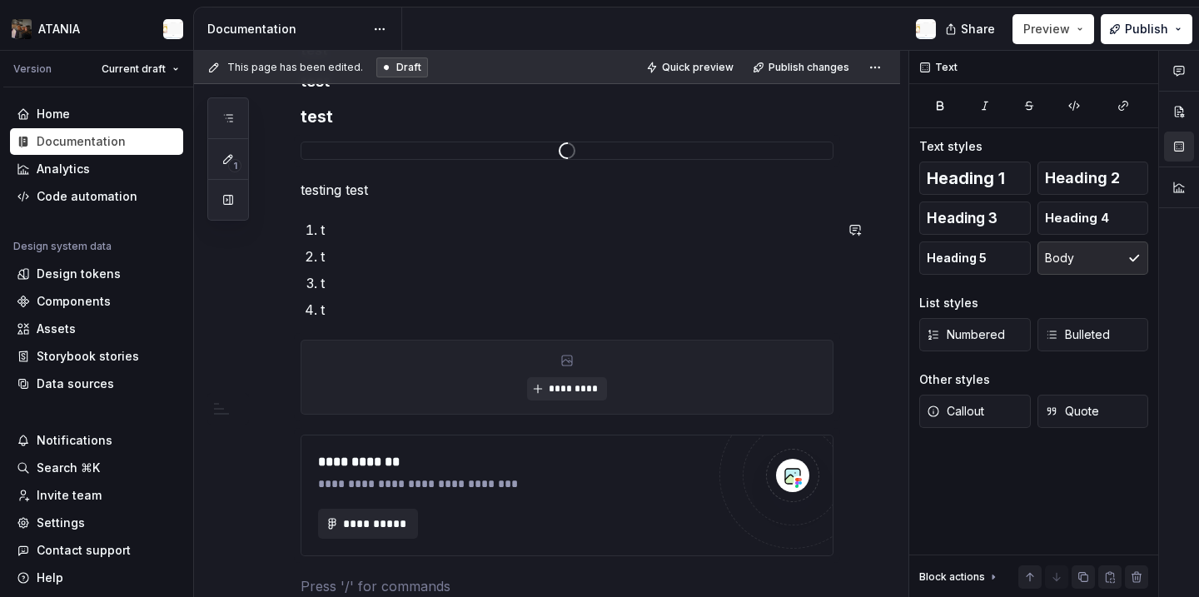
scroll to position [484, 0]
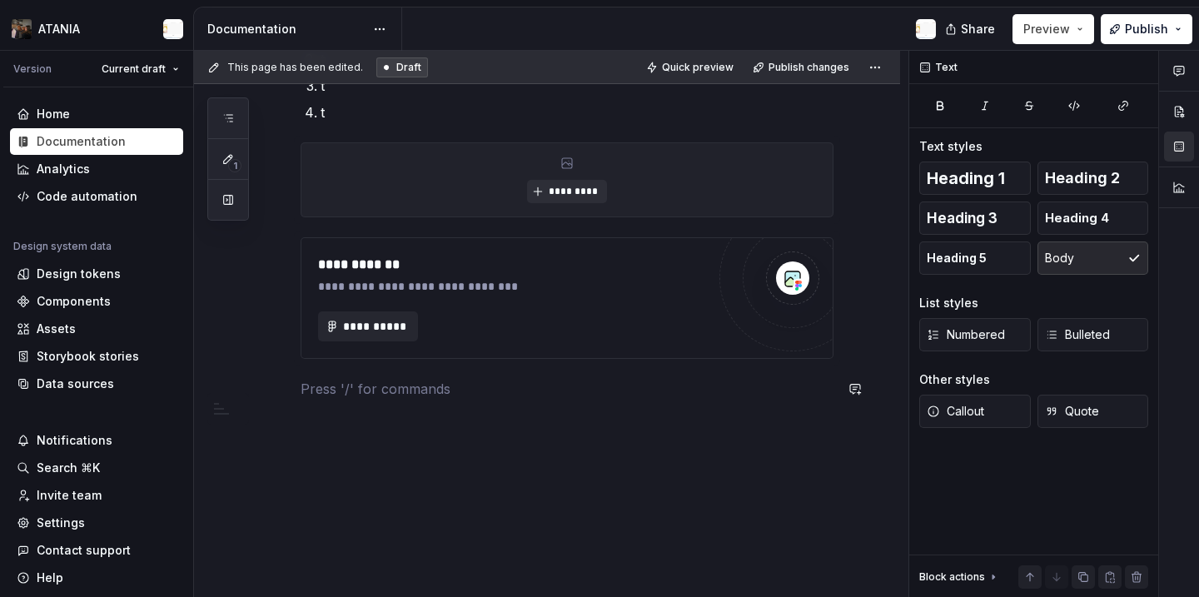
click at [395, 525] on div "**********" at bounding box center [547, 200] width 706 height 793
type textarea "*"
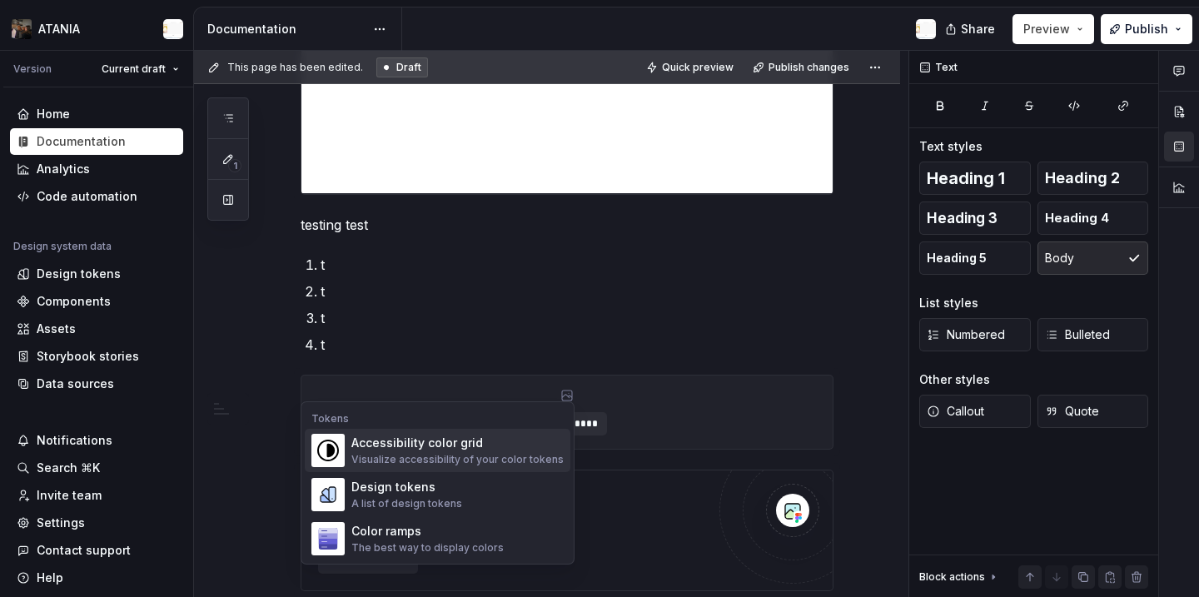
scroll to position [632, 0]
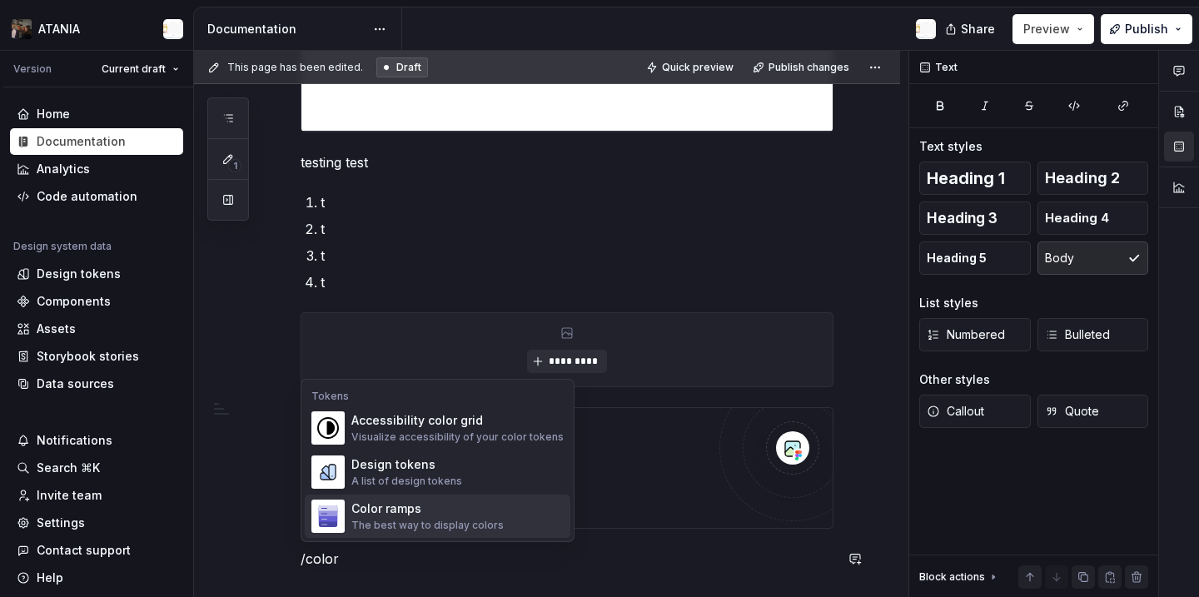
click at [434, 509] on div "Color ramps" at bounding box center [427, 508] width 152 height 17
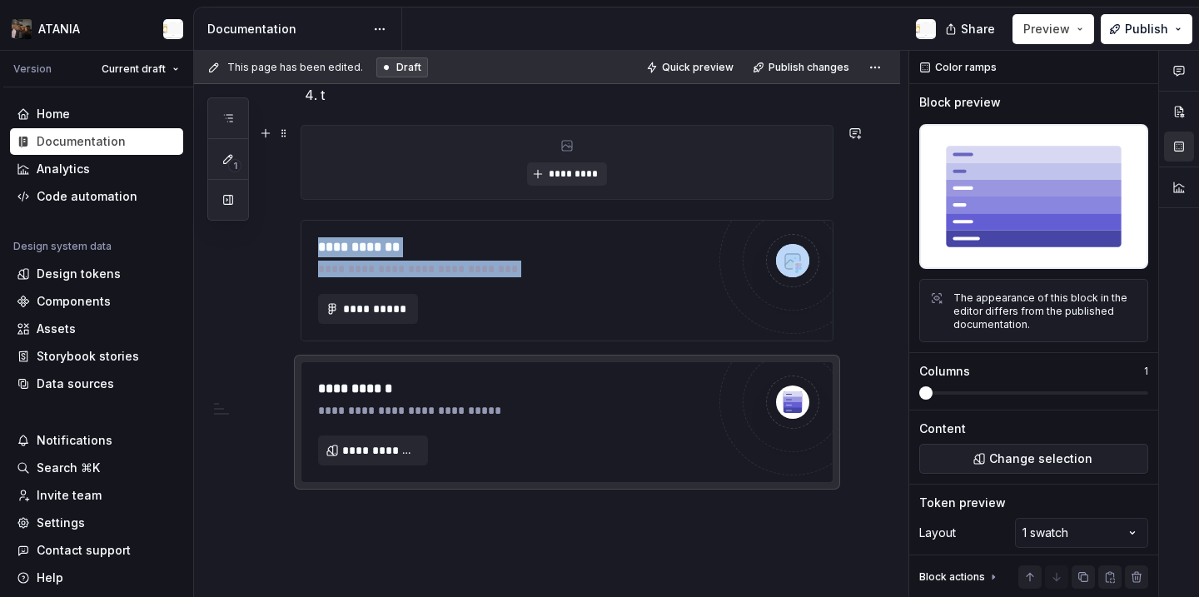
scroll to position [903, 0]
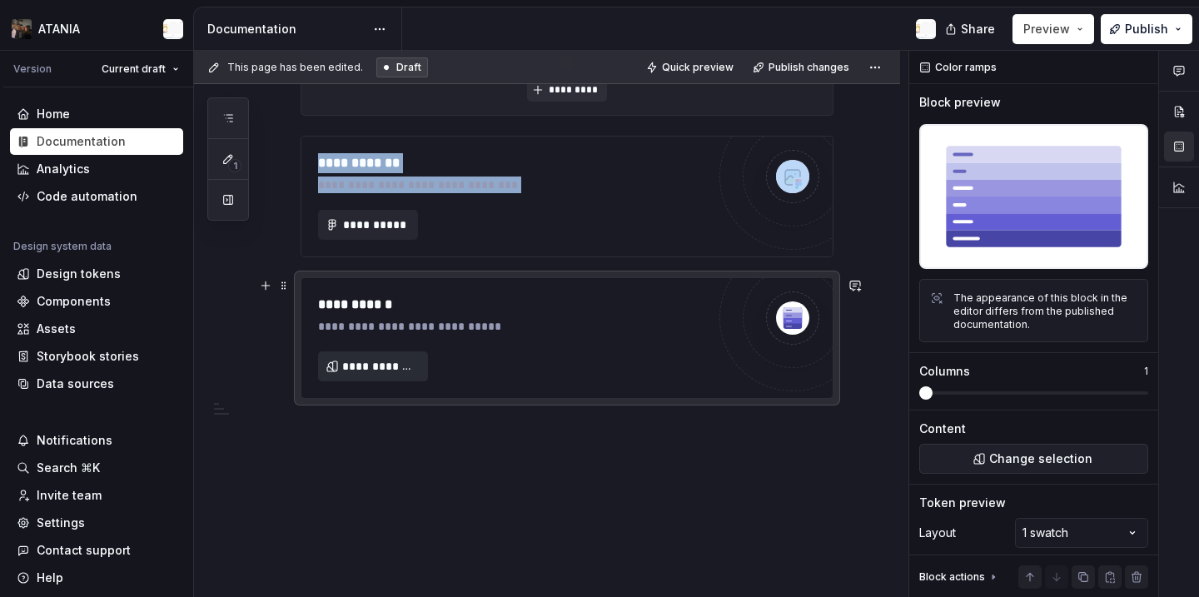
click at [392, 365] on span "**********" at bounding box center [379, 366] width 75 height 17
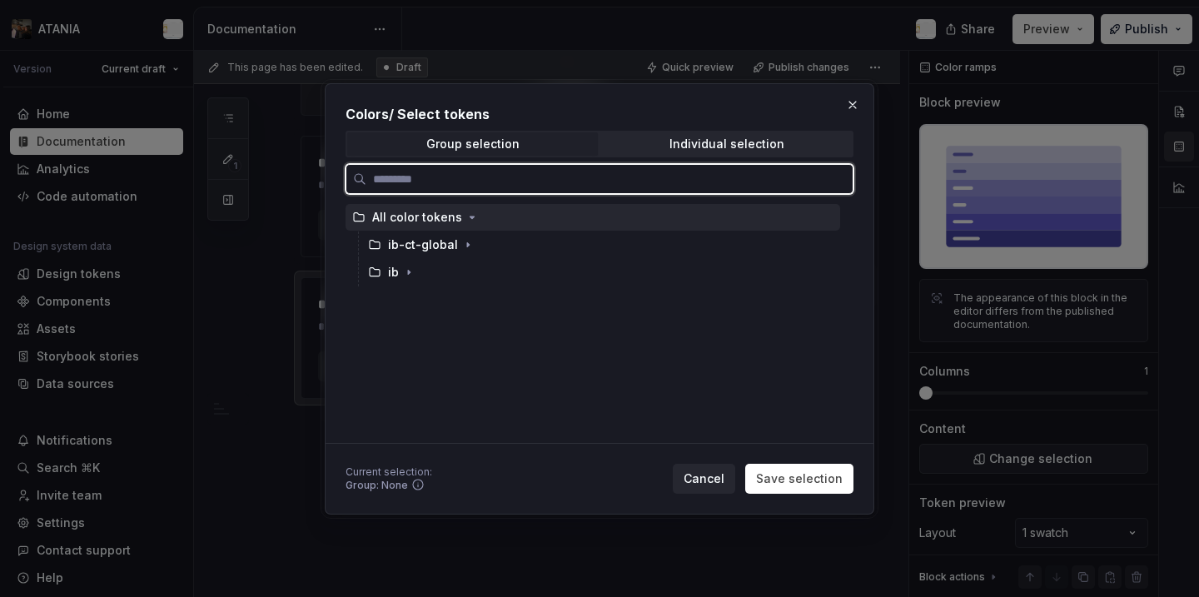
click at [425, 216] on div "All color tokens" at bounding box center [417, 217] width 90 height 17
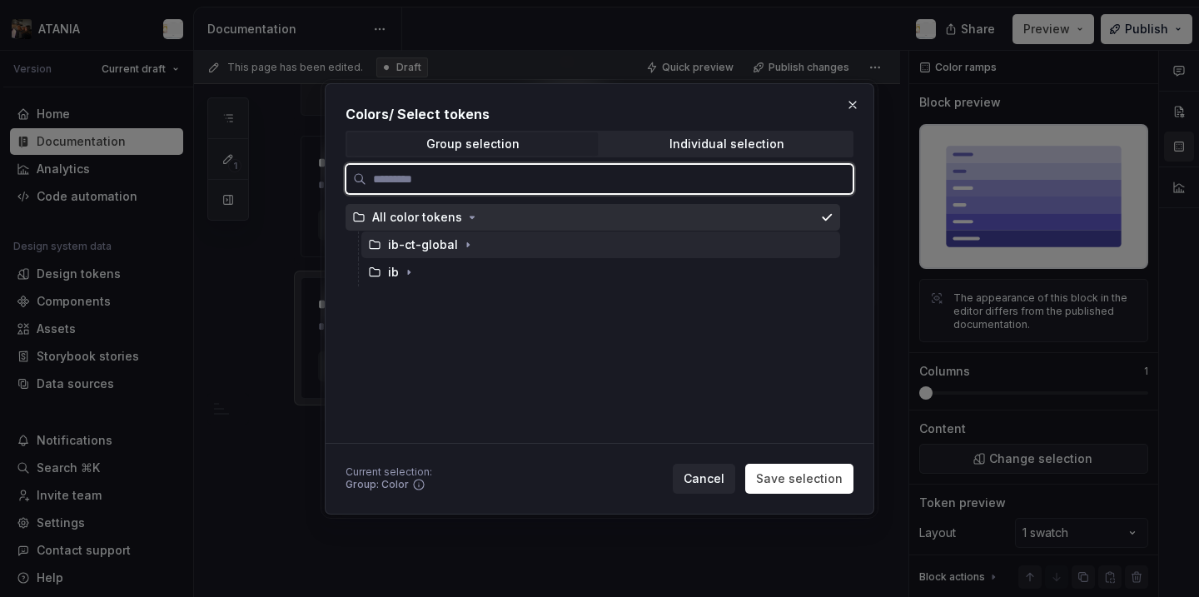
click at [443, 244] on div "ib-ct-global" at bounding box center [423, 244] width 70 height 17
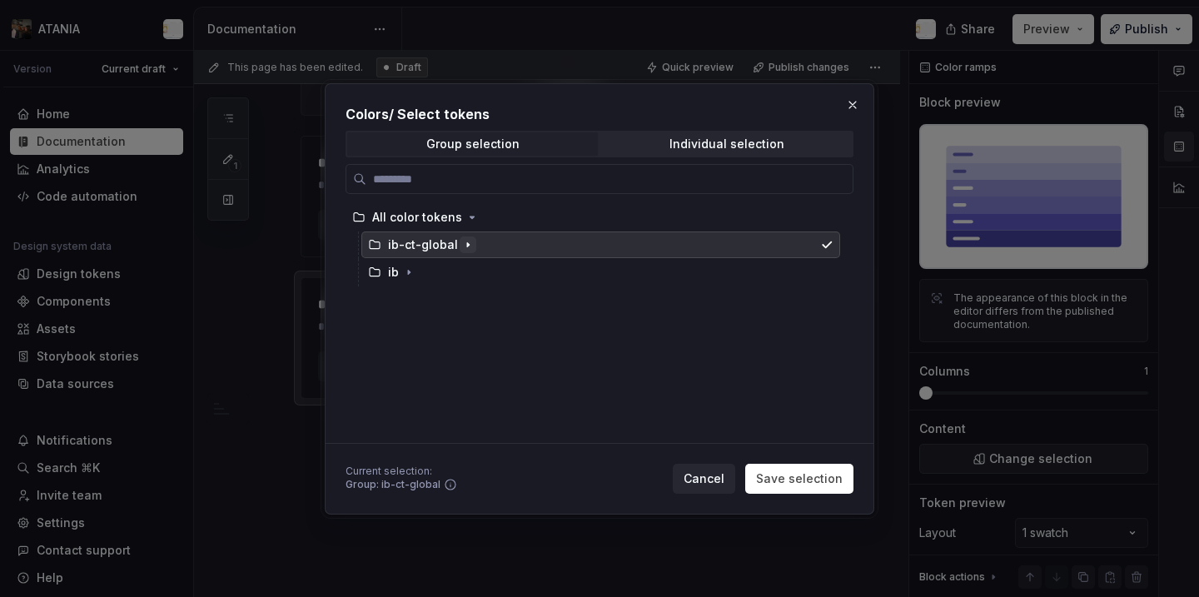
click at [464, 248] on icon "button" at bounding box center [467, 244] width 13 height 13
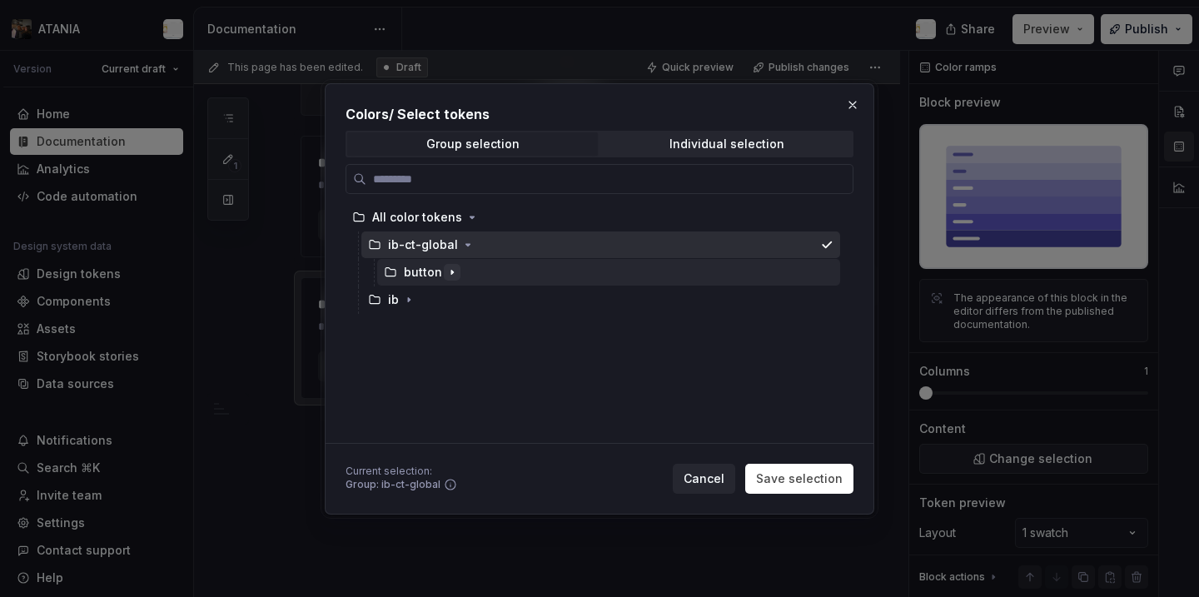
click at [452, 276] on icon "button" at bounding box center [451, 272] width 13 height 13
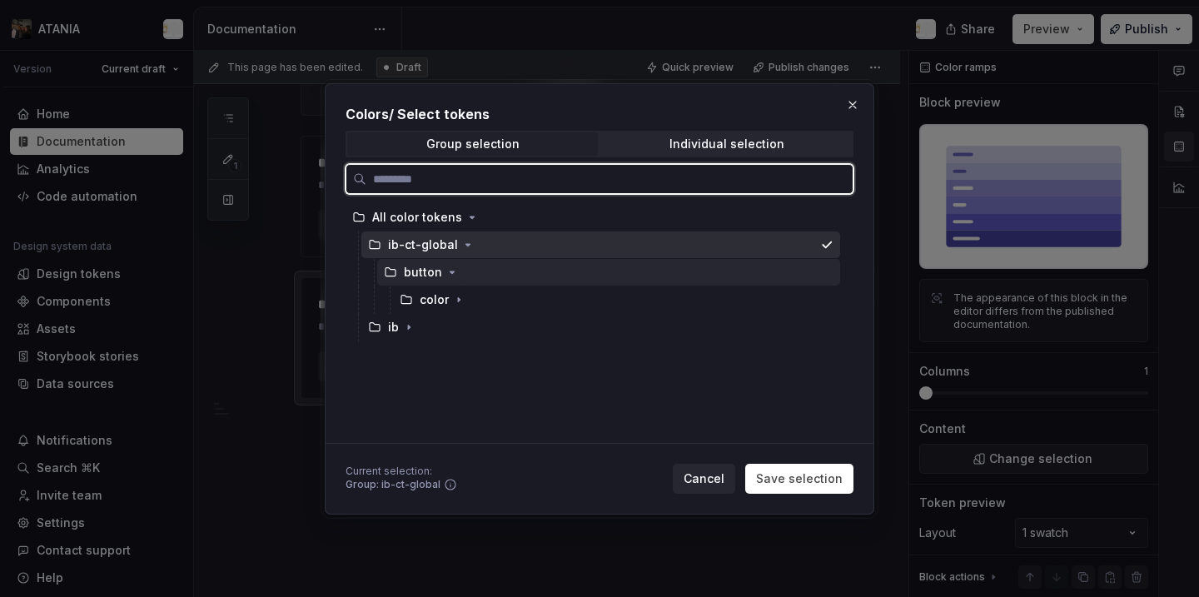
click at [499, 266] on div "button" at bounding box center [608, 272] width 463 height 27
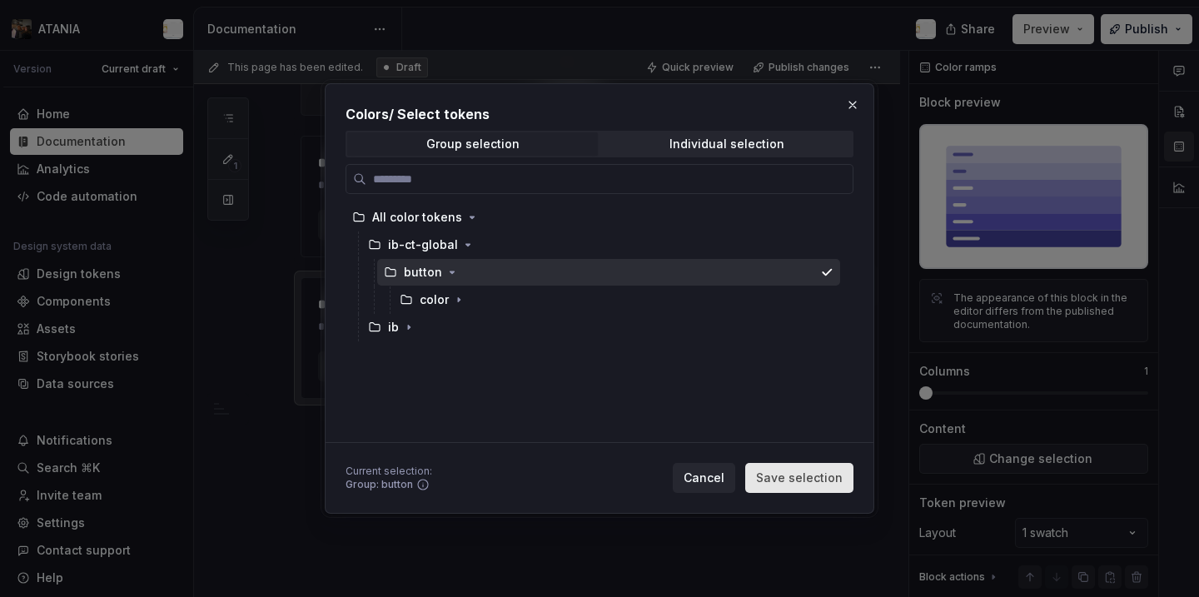
click at [797, 469] on span "Save selection" at bounding box center [799, 477] width 87 height 17
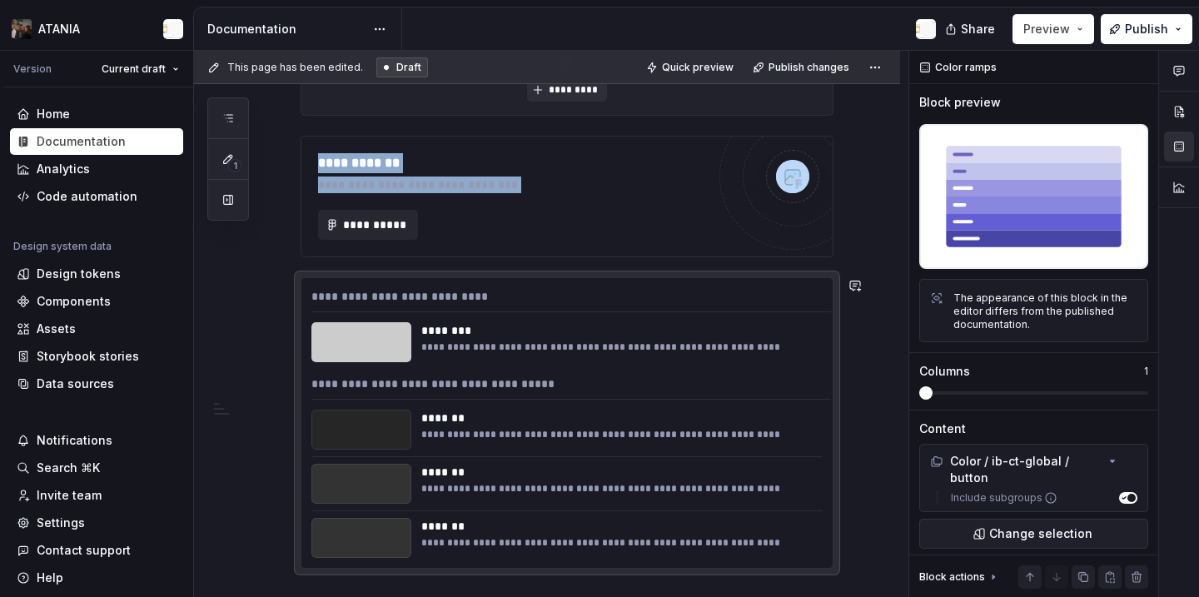
click at [797, 469] on div "*******" at bounding box center [621, 472] width 400 height 17
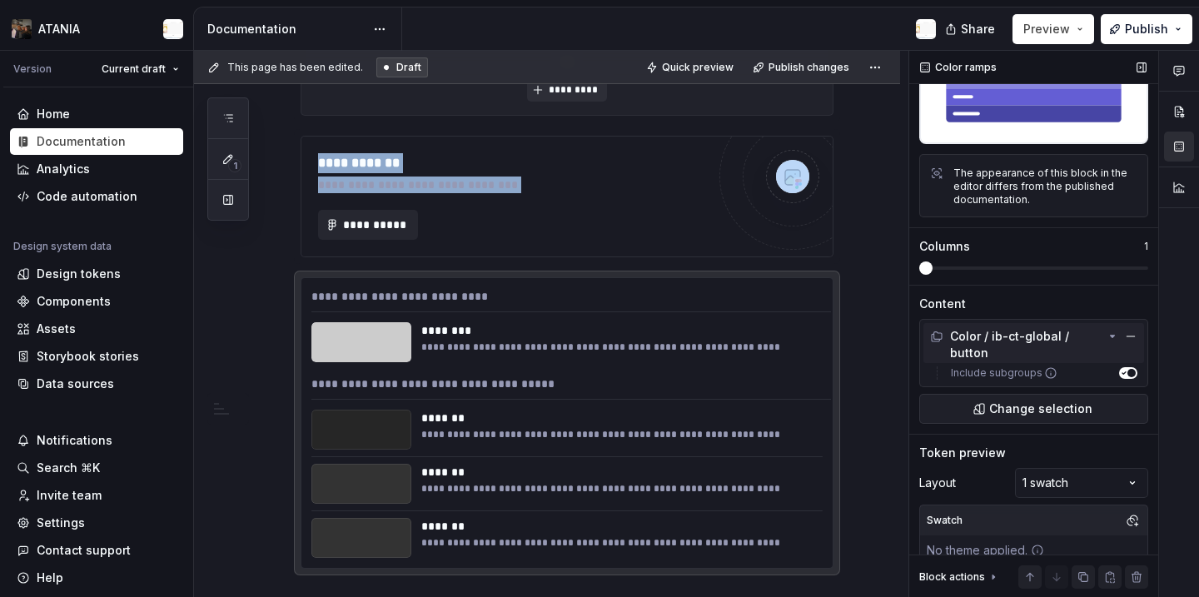
scroll to position [133, 0]
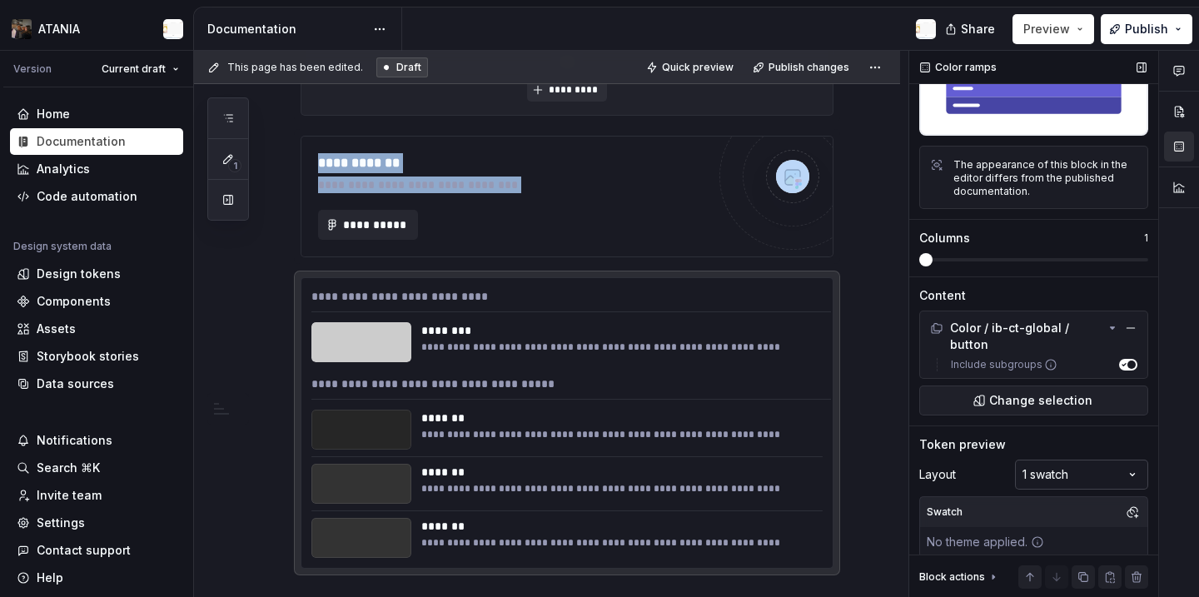
click at [1034, 469] on div "Comments Open comments No comments yet Select ‘Comment’ from the block context …" at bounding box center [1054, 324] width 290 height 547
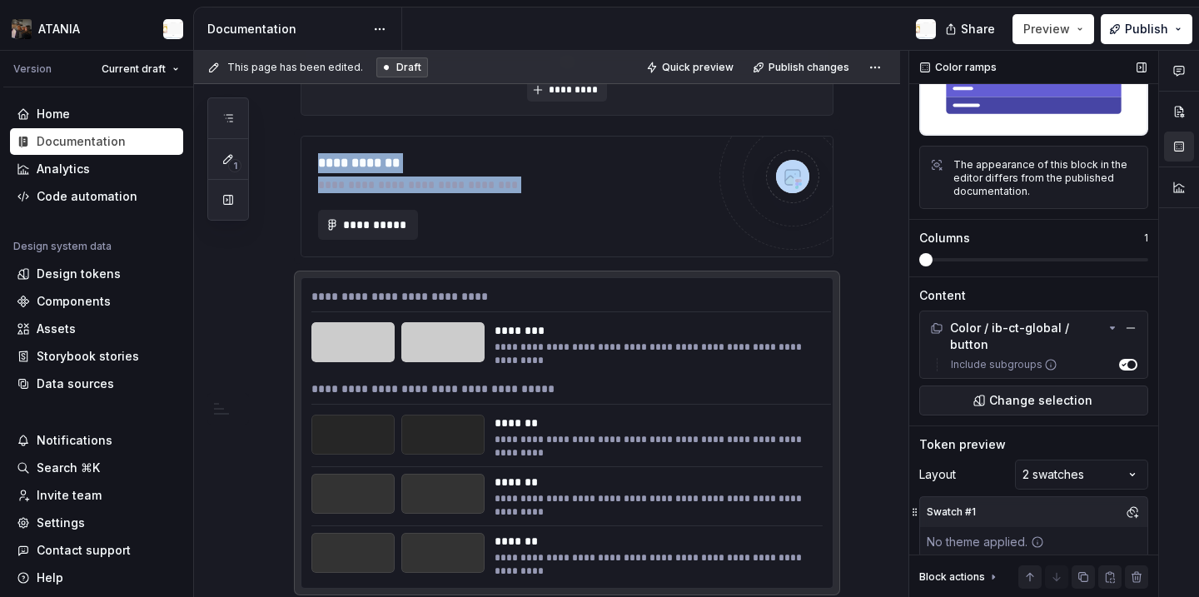
scroll to position [201, 0]
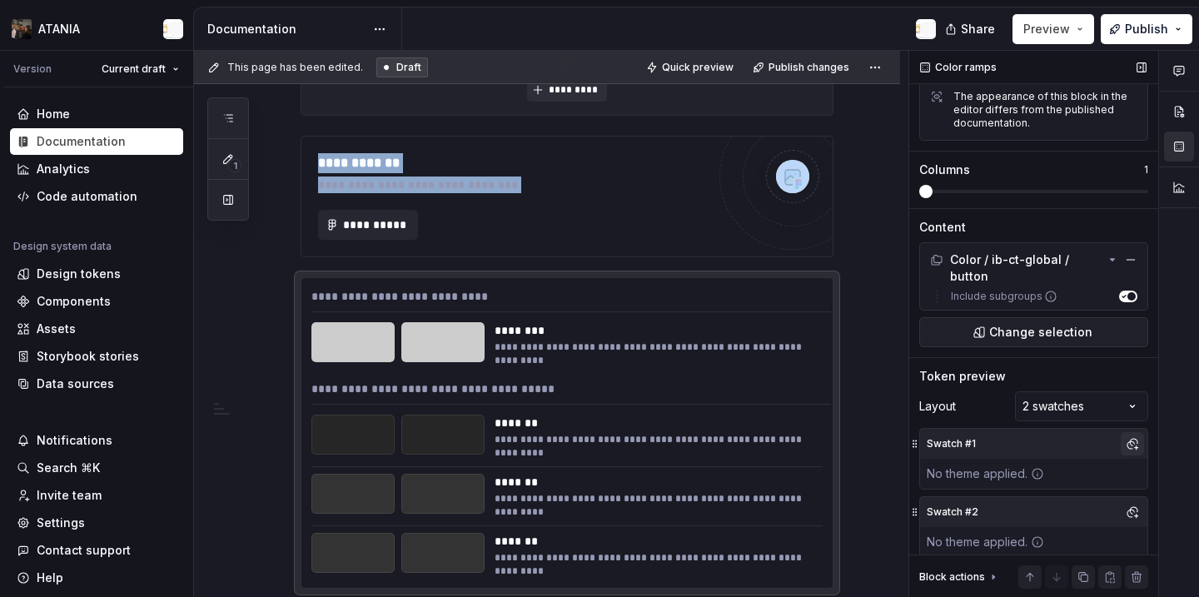
click at [1130, 435] on button "button" at bounding box center [1131, 443] width 23 height 23
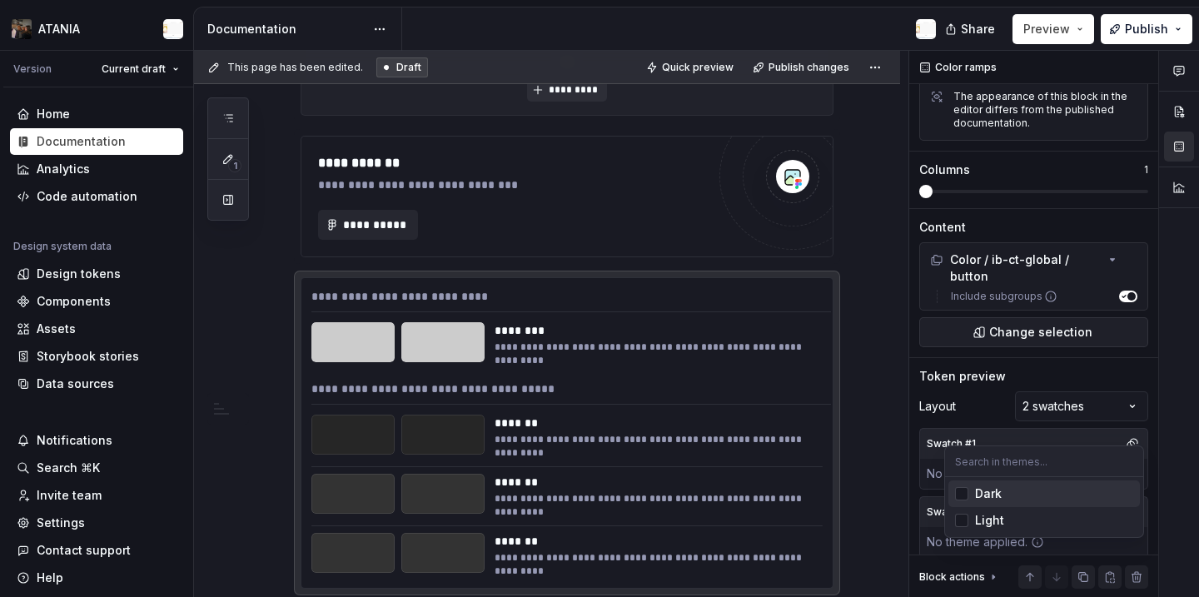
click at [1028, 497] on div "Dark" at bounding box center [1054, 493] width 158 height 17
click at [1118, 422] on div "Comments Open comments No comments yet Select ‘Comment’ from the block context …" at bounding box center [1054, 324] width 290 height 547
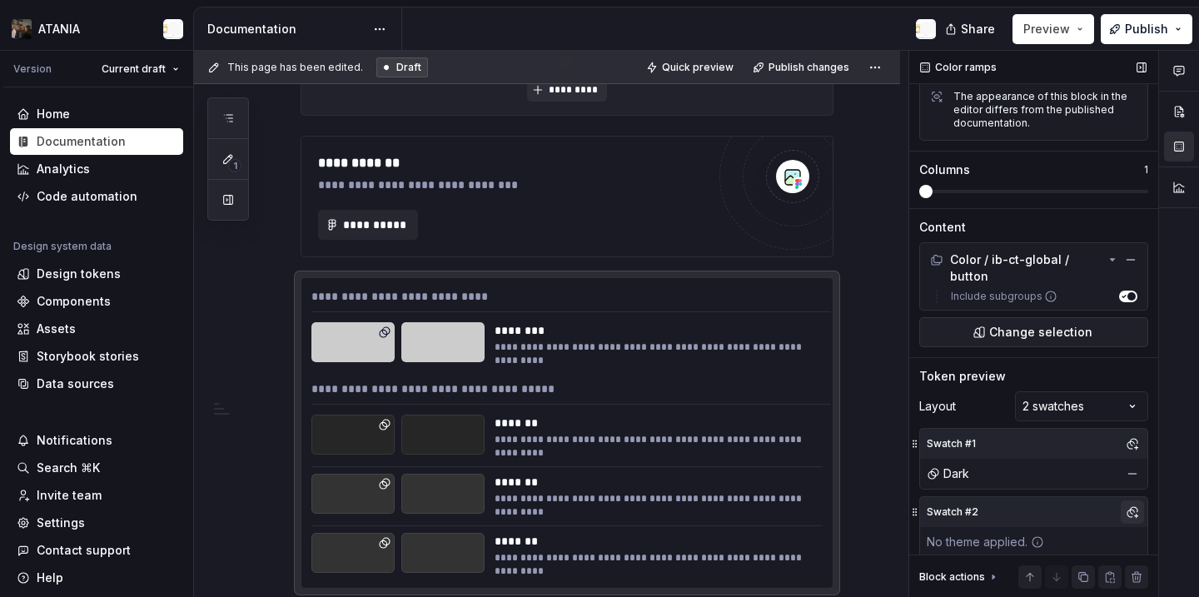
click at [1136, 500] on button "button" at bounding box center [1131, 511] width 23 height 23
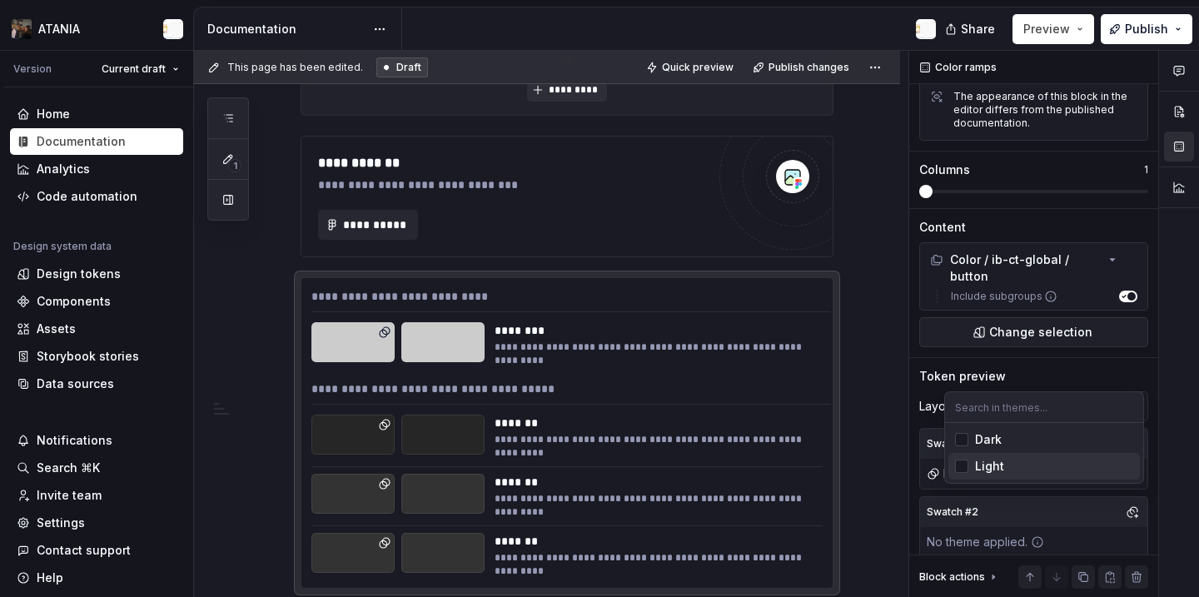
click at [1030, 472] on div "Light" at bounding box center [1054, 466] width 158 height 17
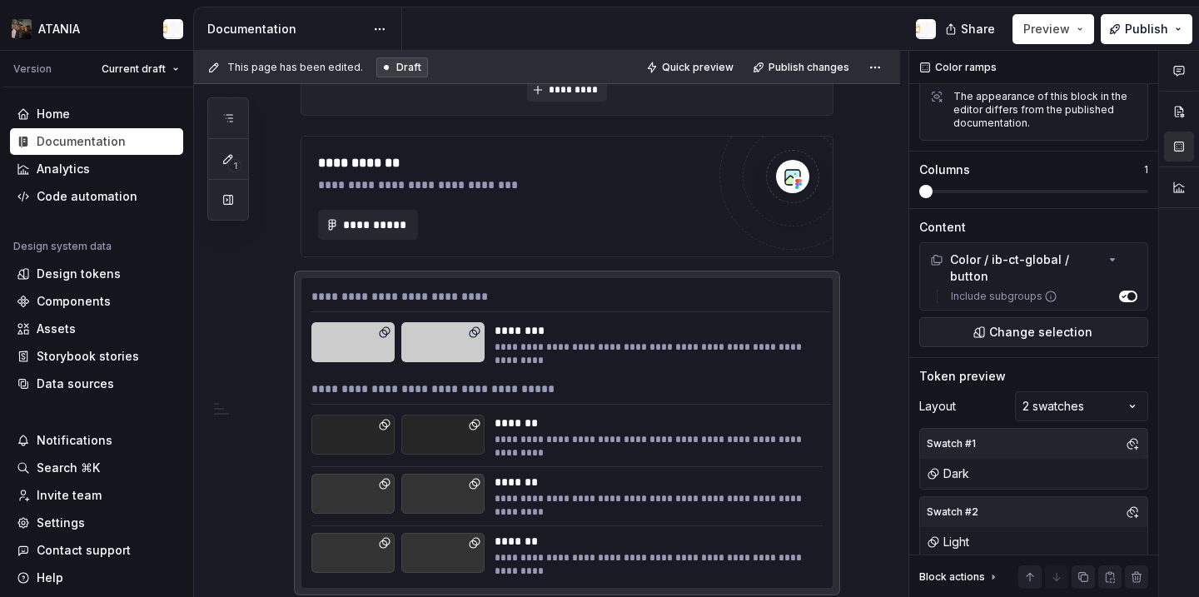
click at [1138, 25] on html "ATANIA Version Current draft Home Documentation Analytics Code automation Desig…" at bounding box center [599, 298] width 1199 height 597
click at [1132, 27] on span "Publish" at bounding box center [1146, 29] width 43 height 17
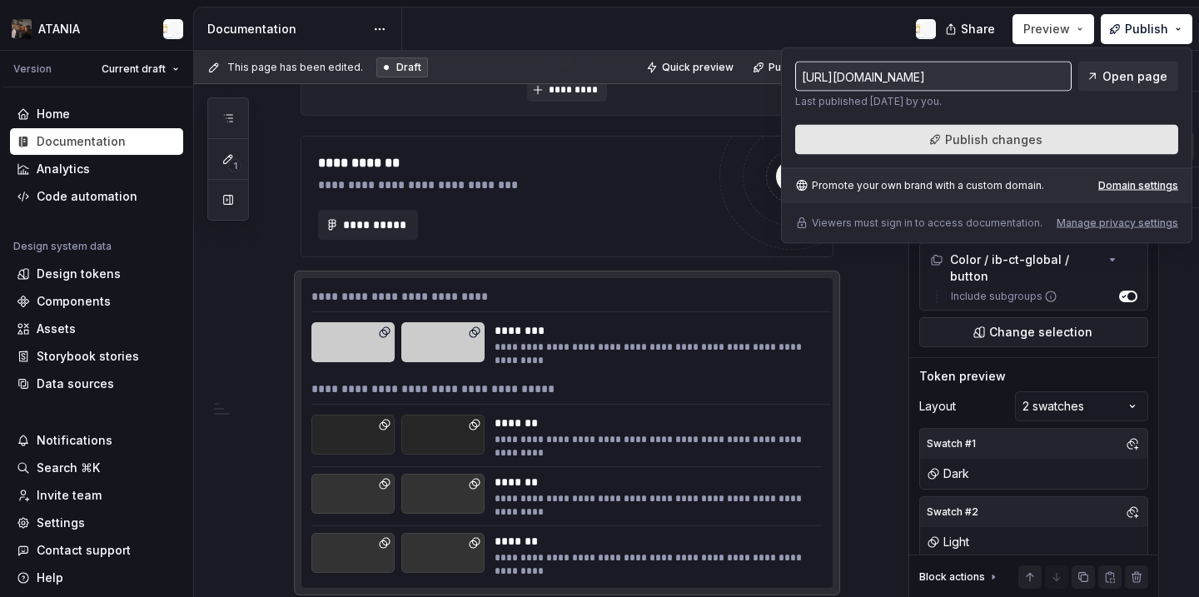
click at [1050, 150] on button "Publish changes" at bounding box center [986, 140] width 383 height 30
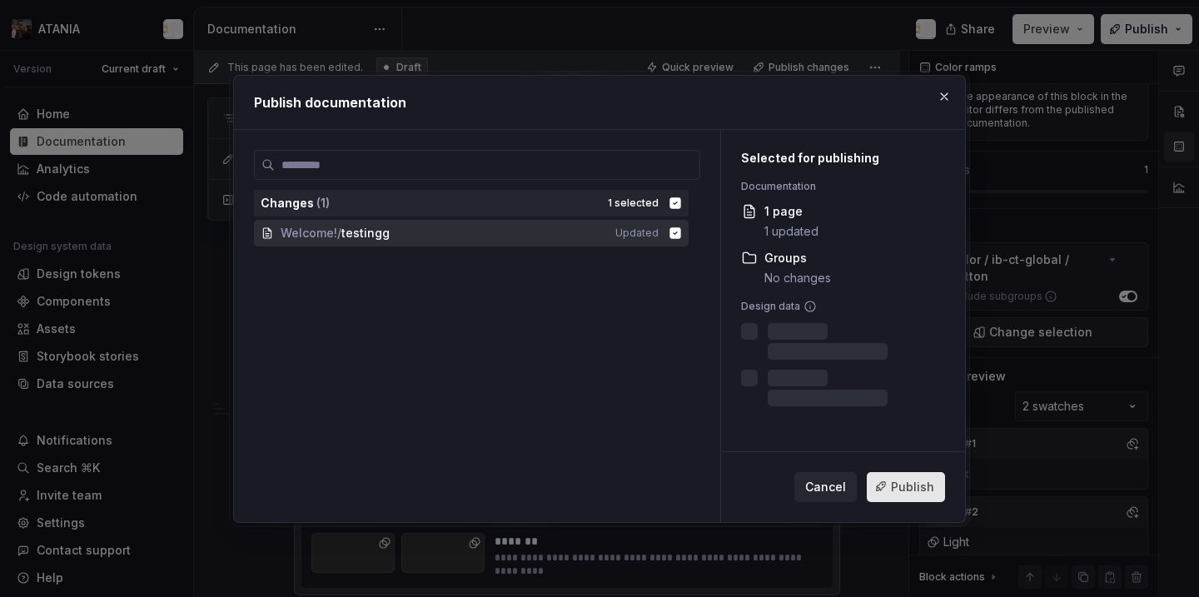
click at [913, 498] on button "Publish" at bounding box center [906, 486] width 78 height 30
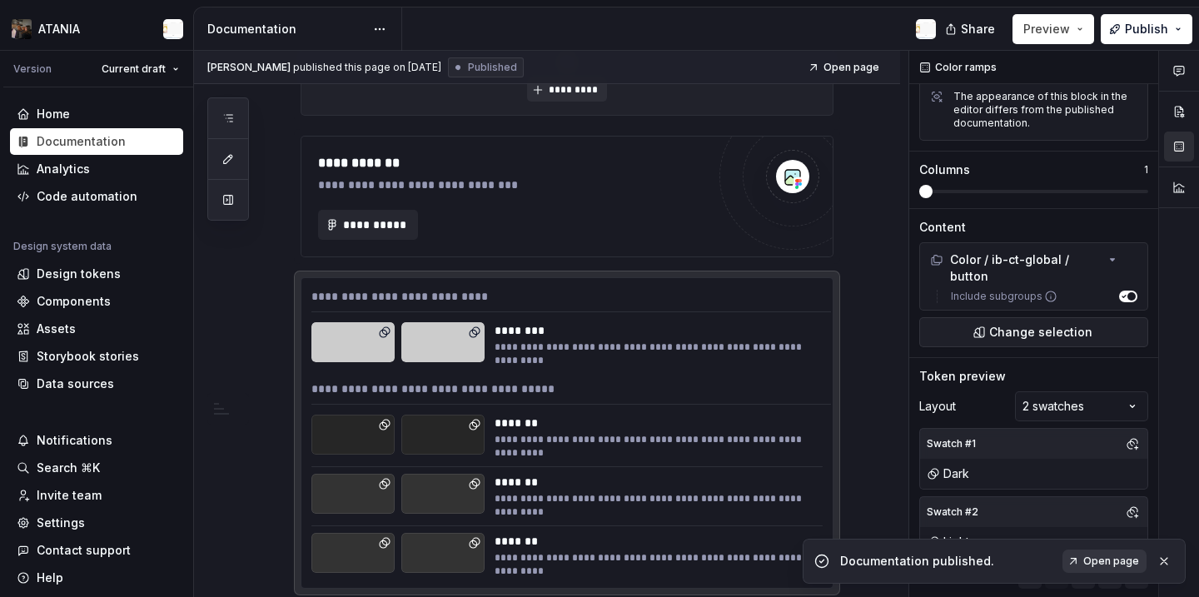
click at [1095, 566] on span "Open page" at bounding box center [1111, 560] width 56 height 13
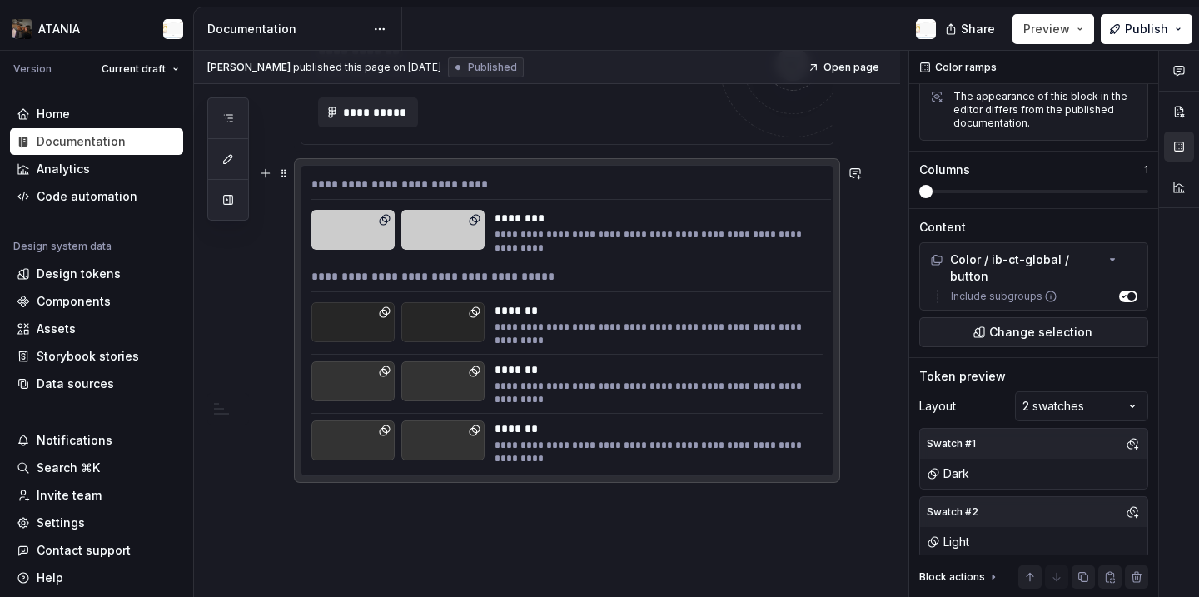
scroll to position [1037, 0]
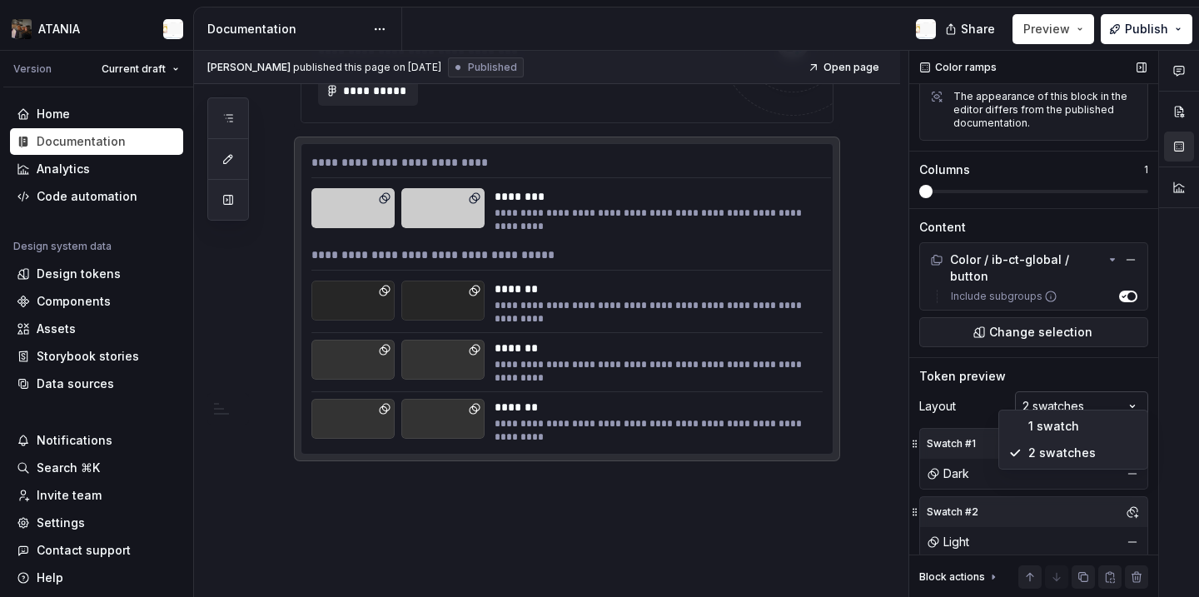
click at [1113, 394] on div "Comments Open comments No comments yet Select ‘Comment’ from the block context …" at bounding box center [1054, 324] width 290 height 547
click at [1086, 526] on div "Comments Open comments No comments yet Select ‘Comment’ from the block context …" at bounding box center [1054, 324] width 290 height 547
click at [1128, 530] on button "button" at bounding box center [1131, 541] width 23 height 23
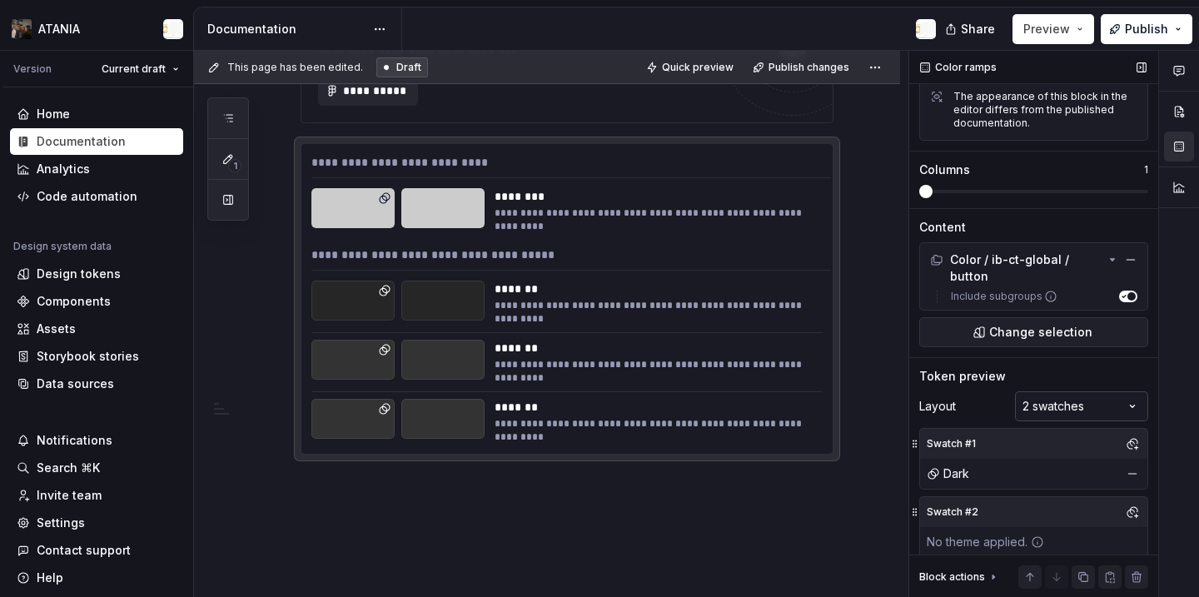
click at [1083, 400] on div "Comments Open comments No comments yet Select ‘Comment’ from the block context …" at bounding box center [1054, 324] width 290 height 547
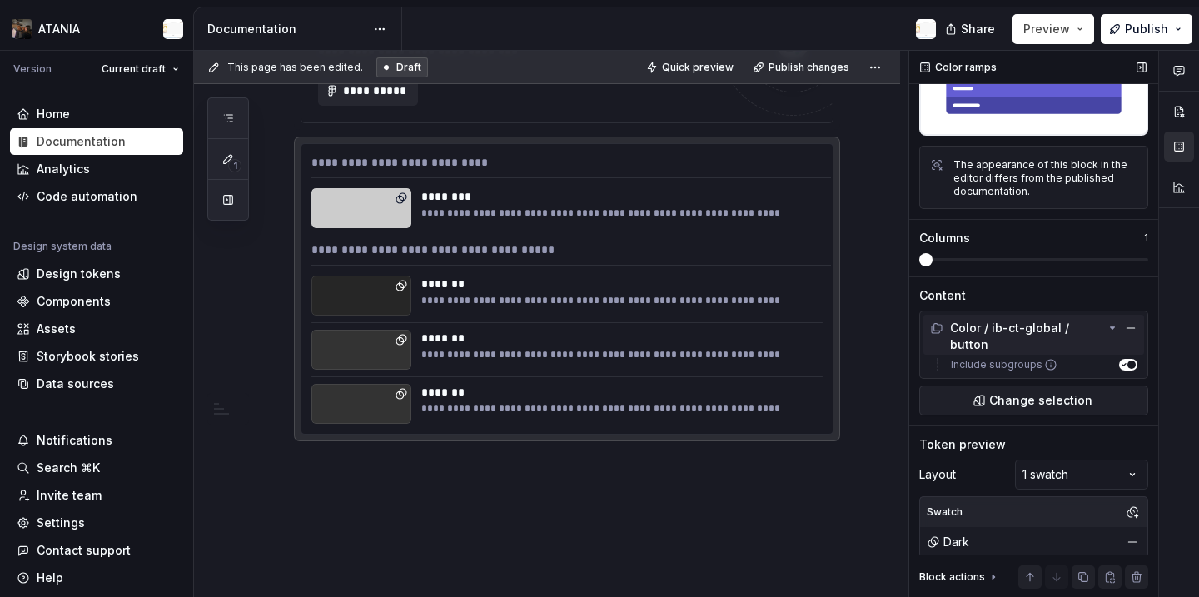
click at [1117, 328] on div "Color / ib-ct-global / button" at bounding box center [1033, 335] width 221 height 40
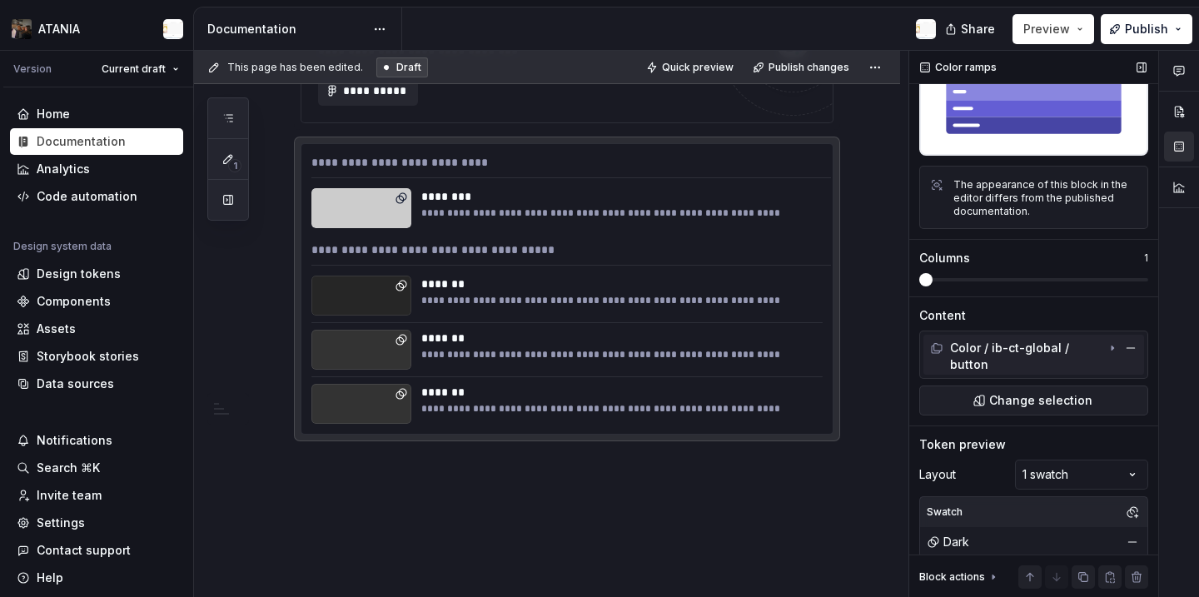
click at [1107, 353] on icon at bounding box center [1111, 347] width 13 height 13
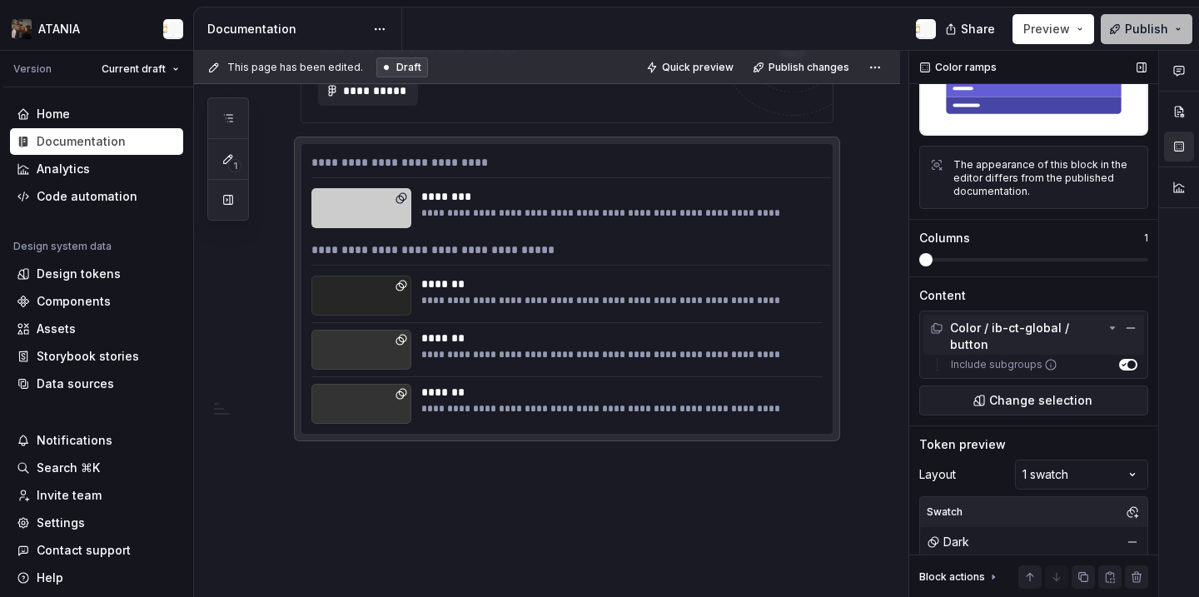
click at [1133, 25] on span "Publish" at bounding box center [1146, 29] width 43 height 17
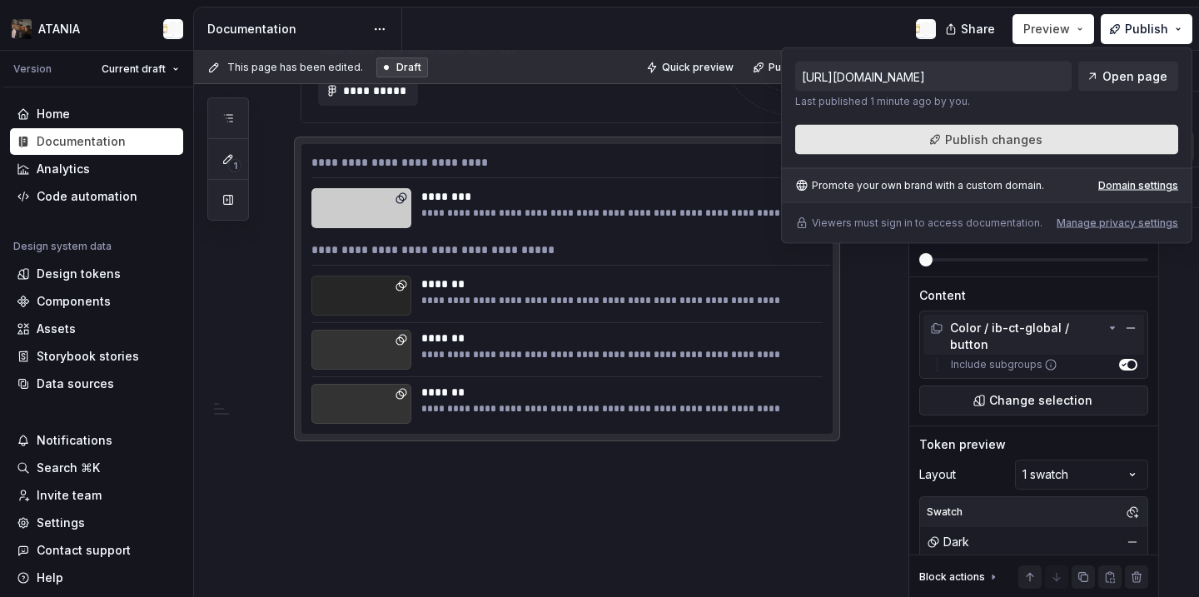
click at [1063, 150] on button "Publish changes" at bounding box center [986, 140] width 383 height 30
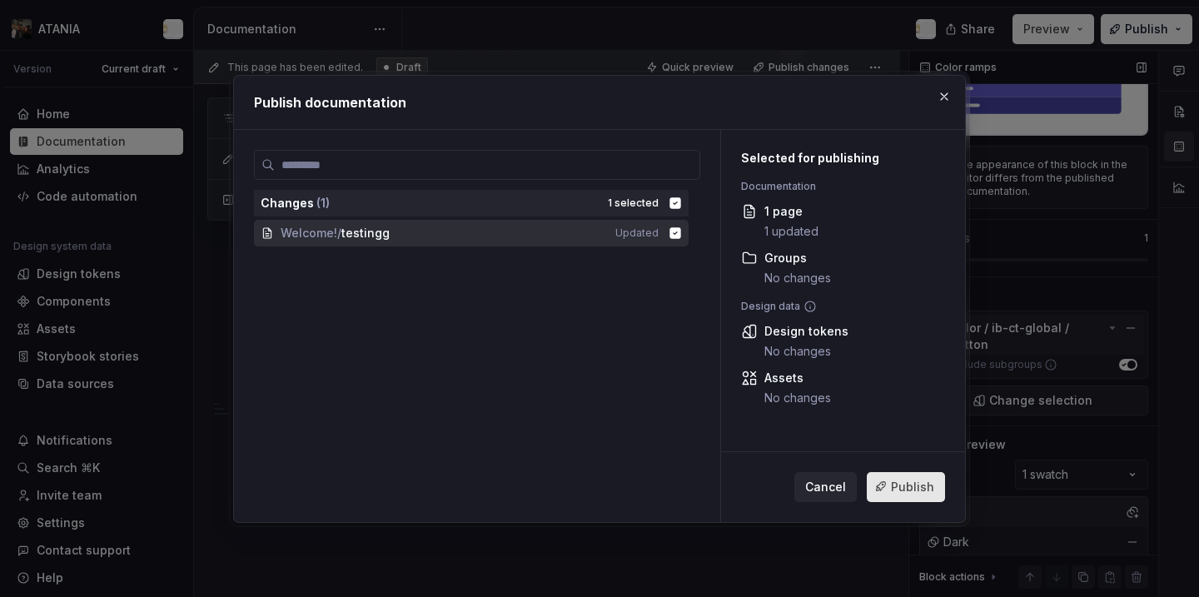
click at [897, 481] on span "Publish" at bounding box center [912, 486] width 43 height 17
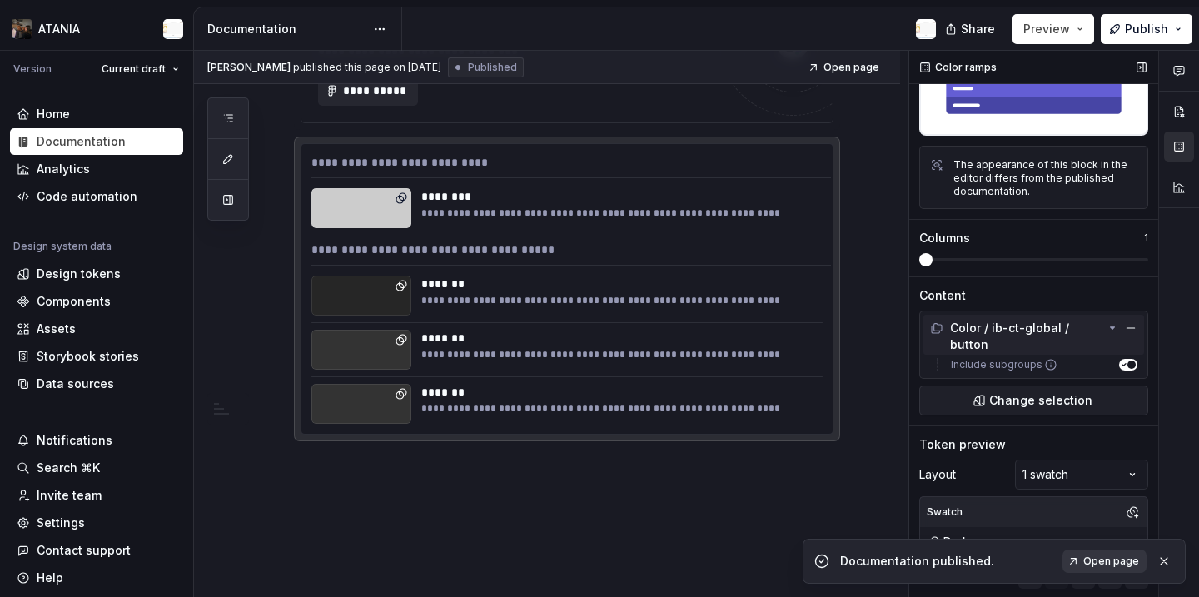
click at [1099, 559] on span "Open page" at bounding box center [1111, 560] width 56 height 13
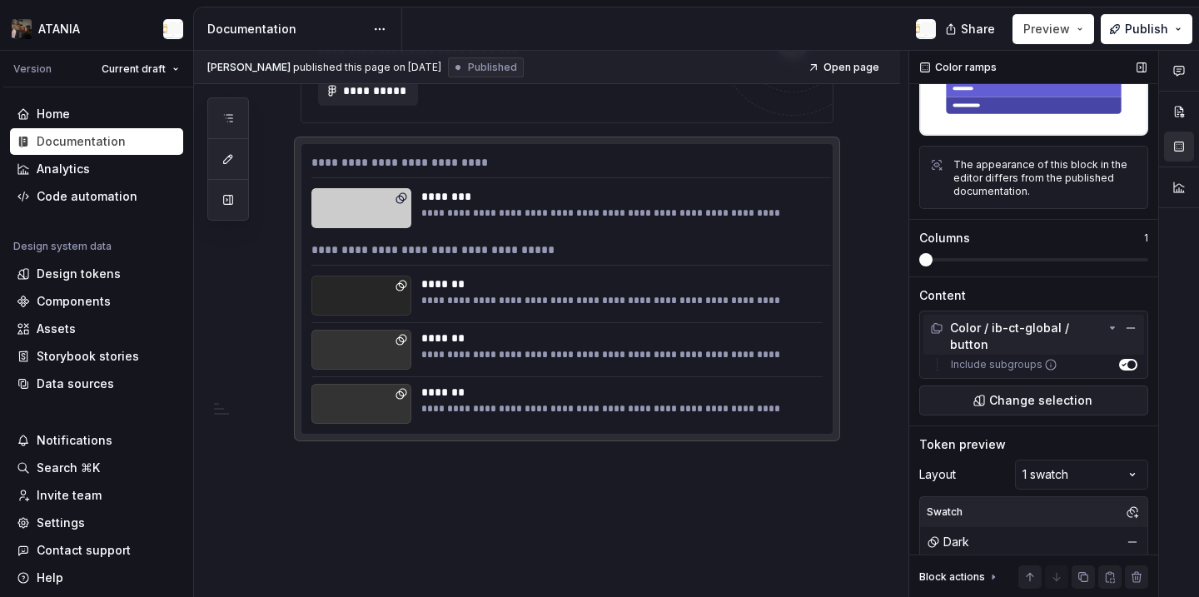
type textarea "*"
